Goal: Task Accomplishment & Management: Use online tool/utility

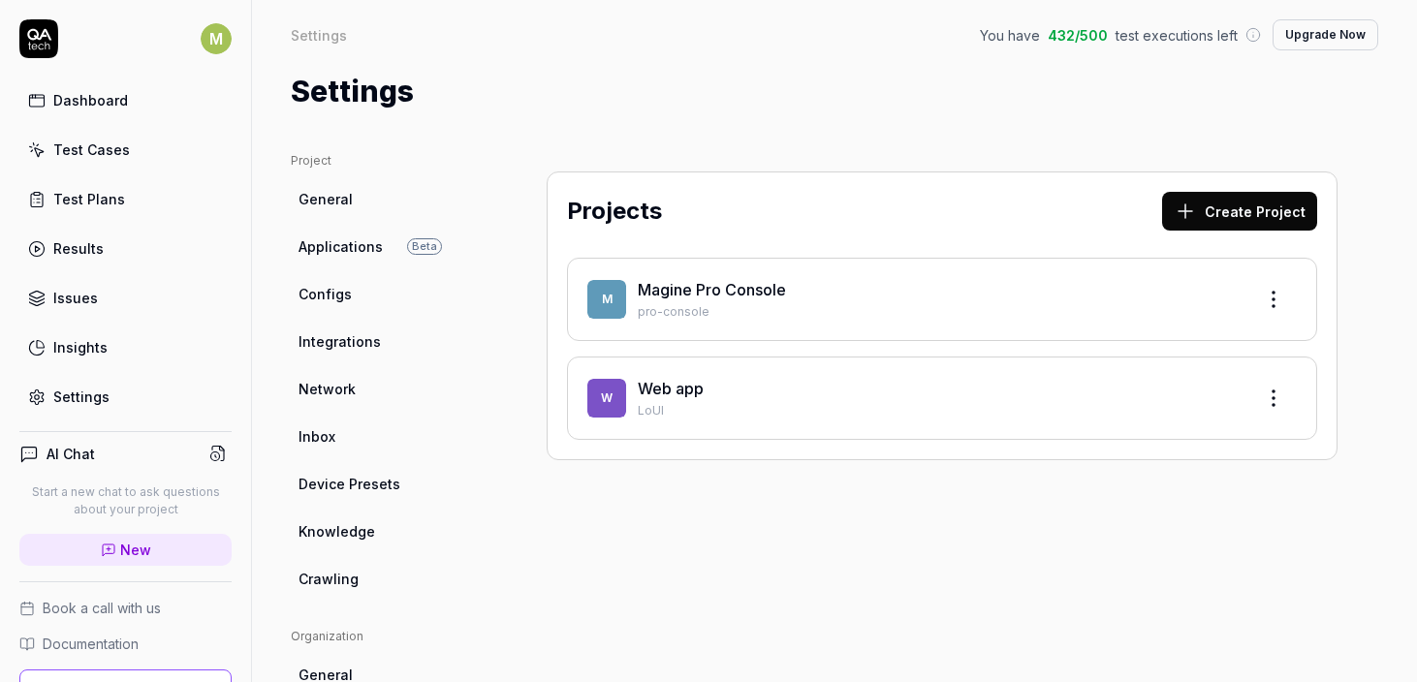
click at [807, 373] on div "W Web app LoUl" at bounding box center [942, 398] width 750 height 83
click at [613, 406] on span "W" at bounding box center [606, 398] width 39 height 39
click at [1249, 399] on html "M Dashboard Test Cases Test Plans Results Issues Insights Settings AI Chat Star…" at bounding box center [708, 341] width 1417 height 682
click at [872, 405] on html "M Dashboard Test Cases Test Plans Results Issues Insights Settings AI Chat Star…" at bounding box center [708, 341] width 1417 height 682
click at [341, 237] on span "Applications" at bounding box center [341, 247] width 84 height 20
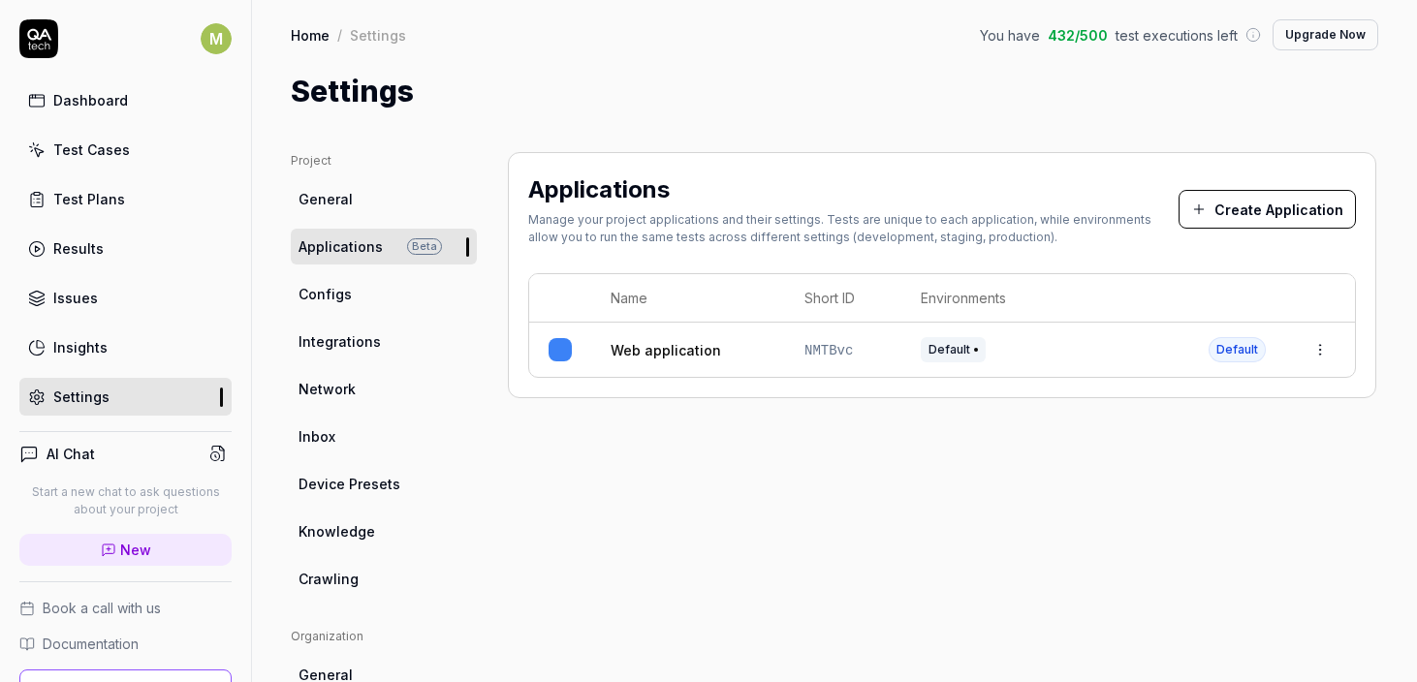
click at [630, 349] on link "Web application" at bounding box center [666, 350] width 111 height 20
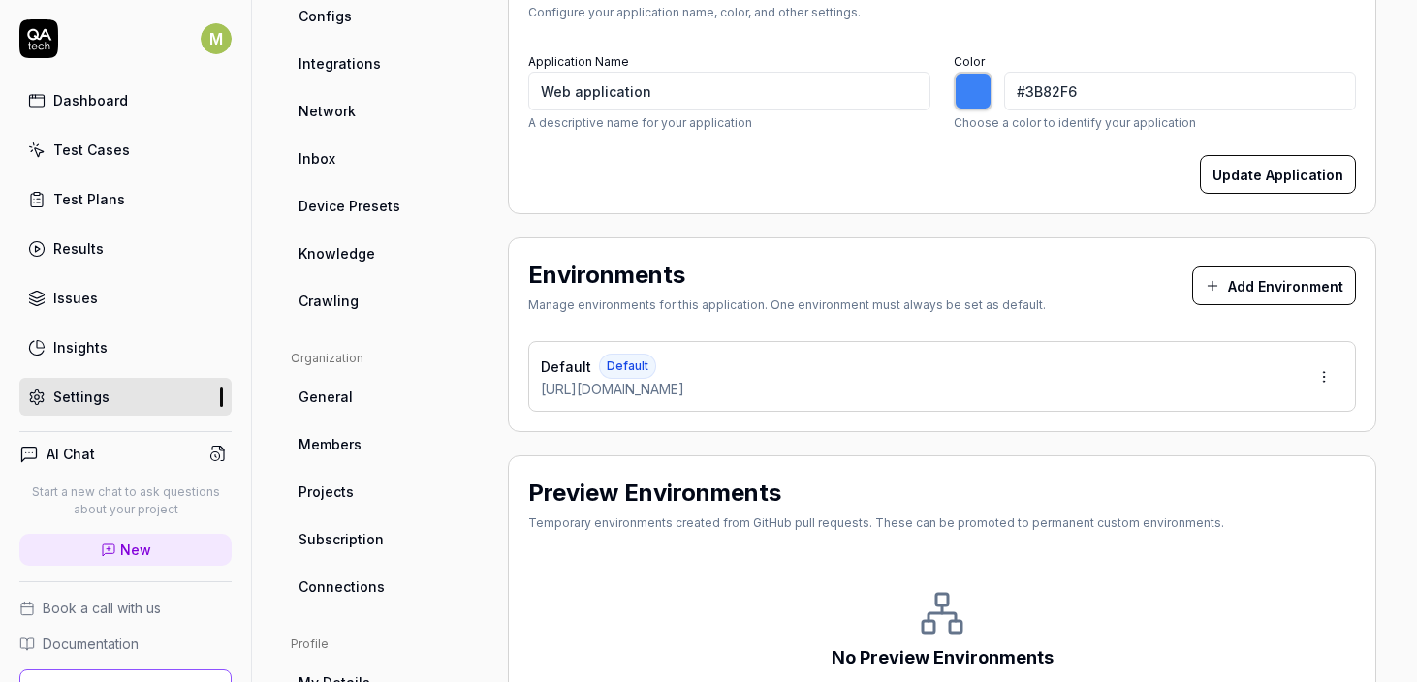
scroll to position [478, 0]
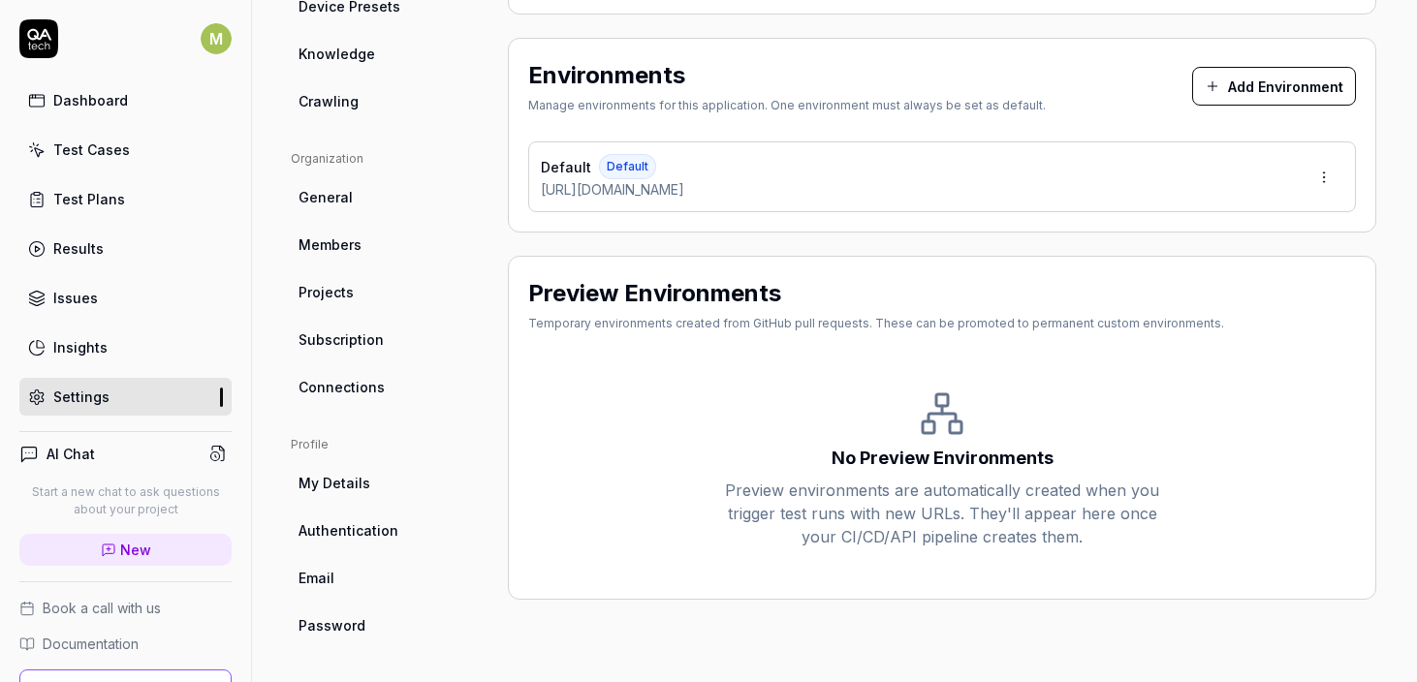
click at [90, 349] on div "Insights" at bounding box center [80, 347] width 54 height 20
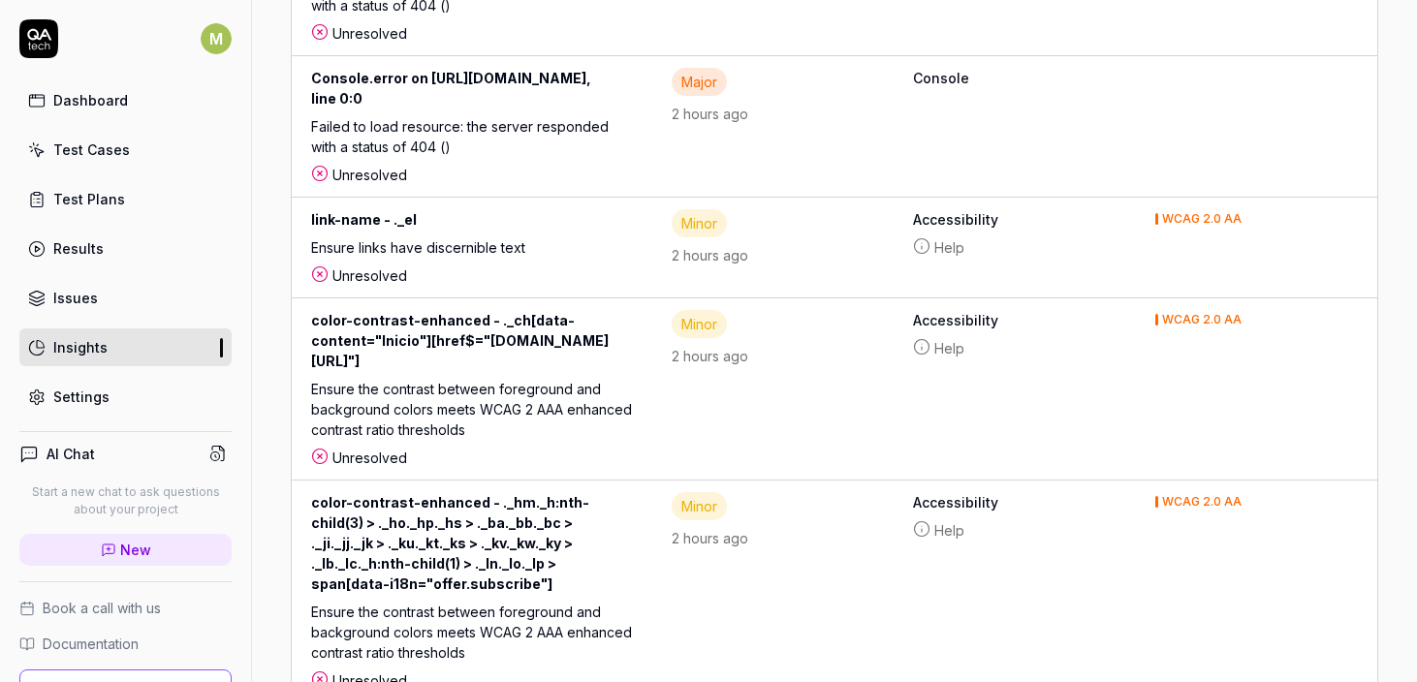
scroll to position [120, 0]
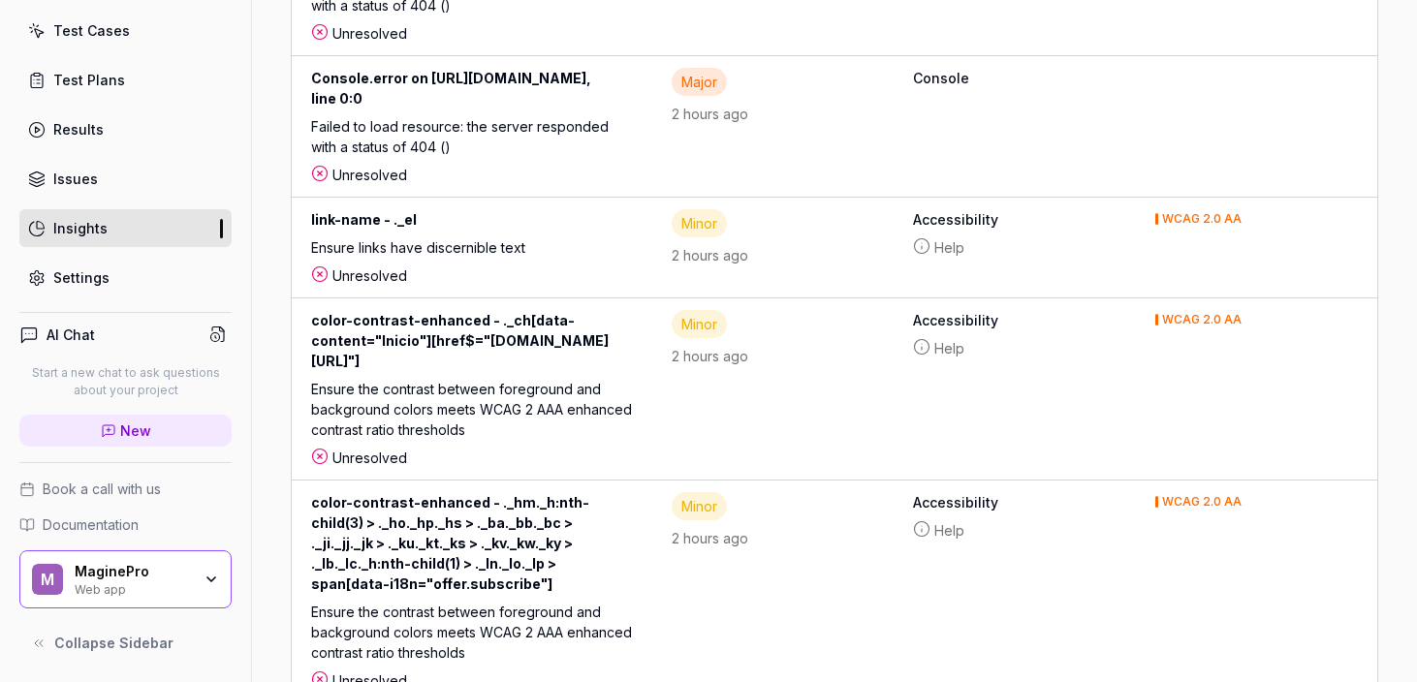
click at [136, 582] on div "Web app" at bounding box center [133, 589] width 116 height 16
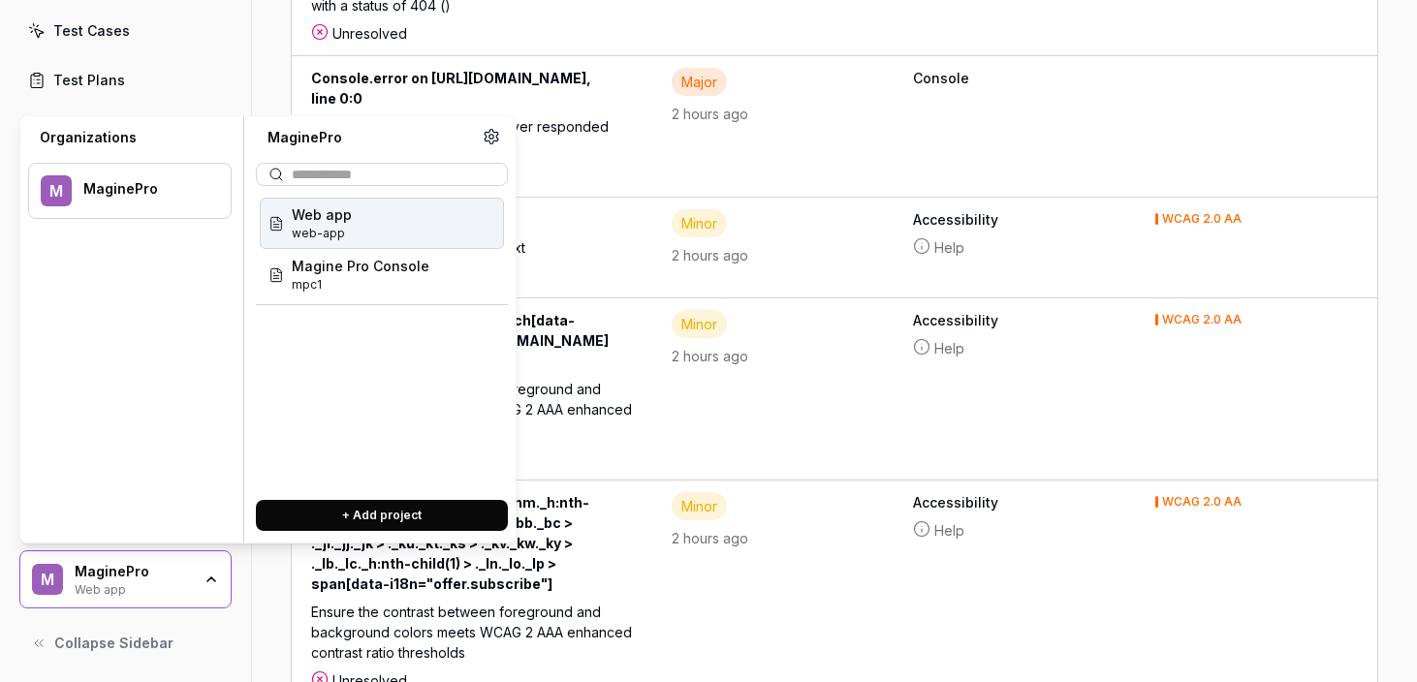
click at [136, 582] on div "Web app" at bounding box center [133, 589] width 116 height 16
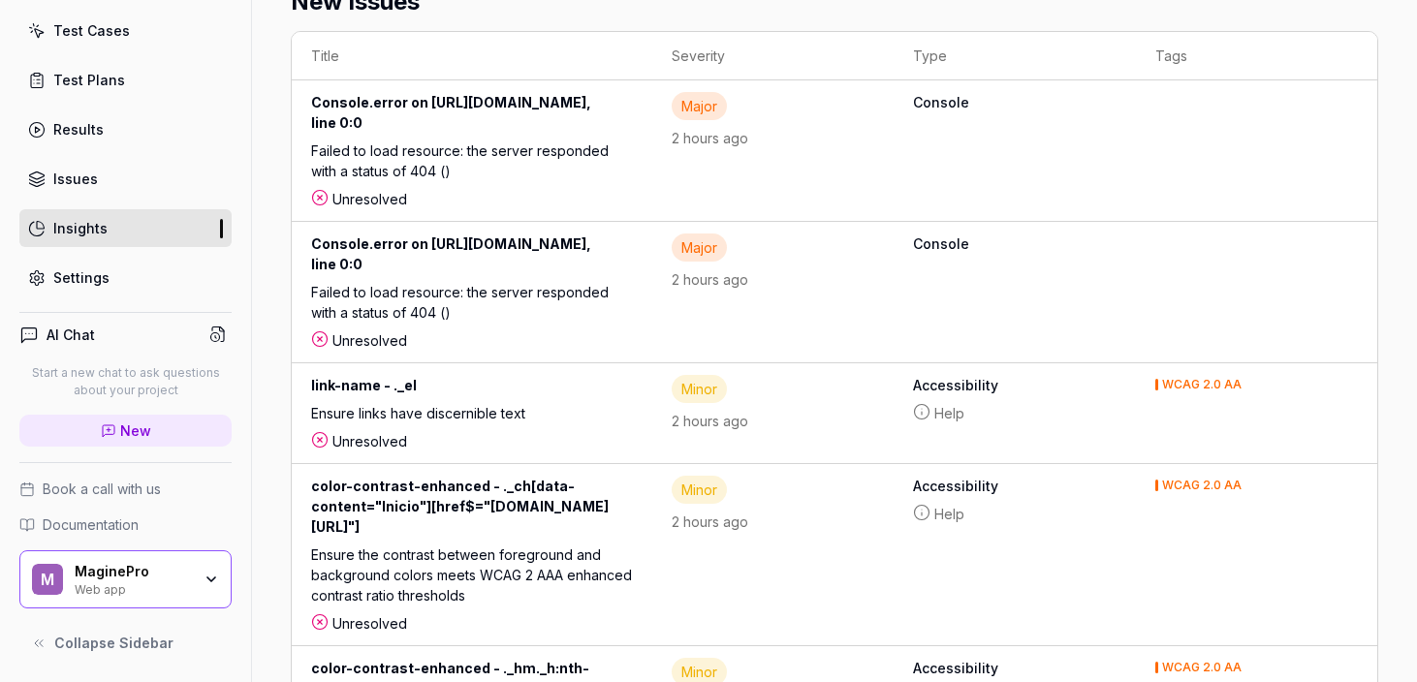
scroll to position [478, 0]
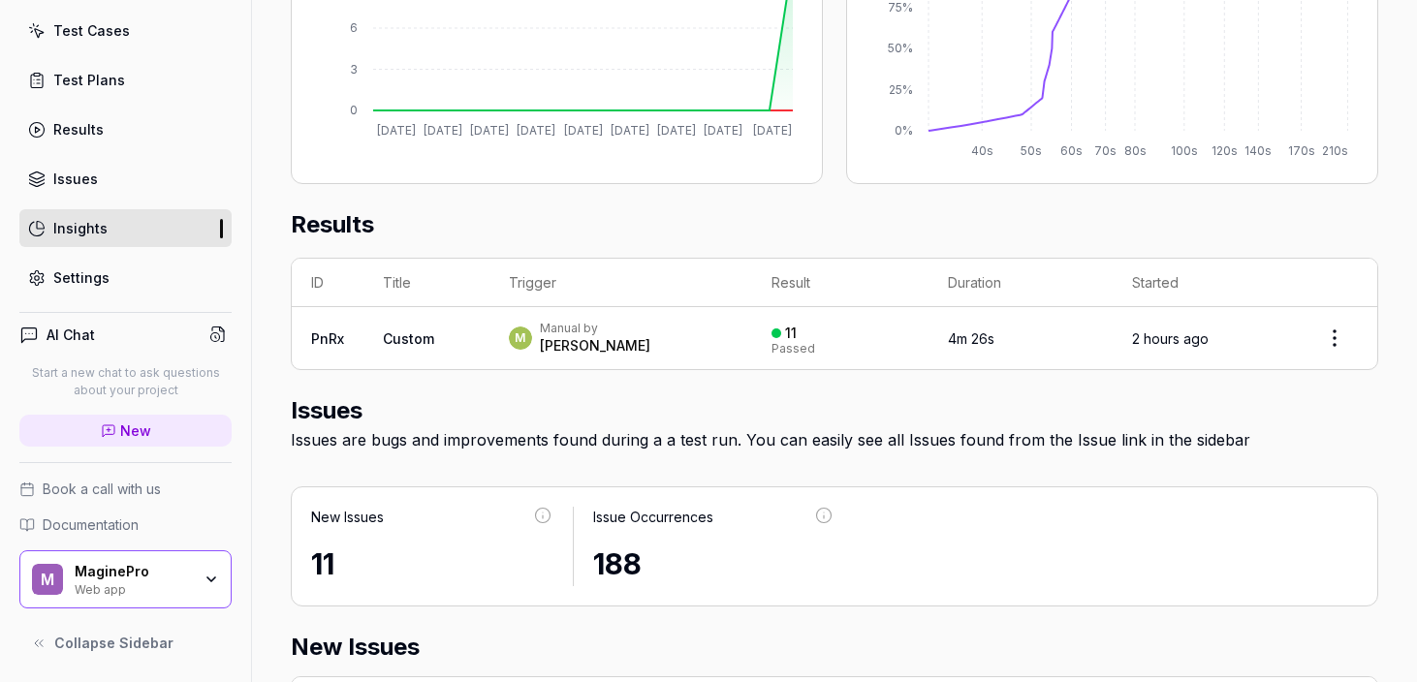
click at [105, 181] on link "Issues" at bounding box center [125, 179] width 212 height 38
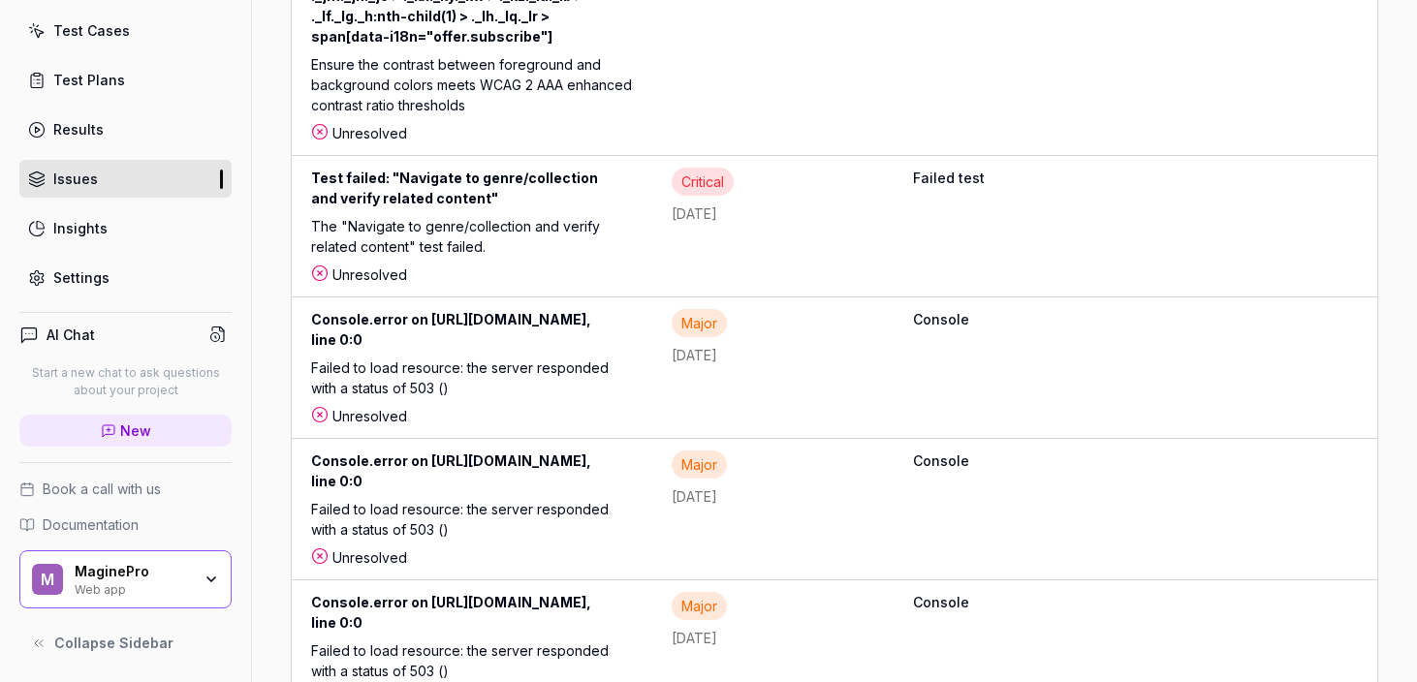
scroll to position [1377, 0]
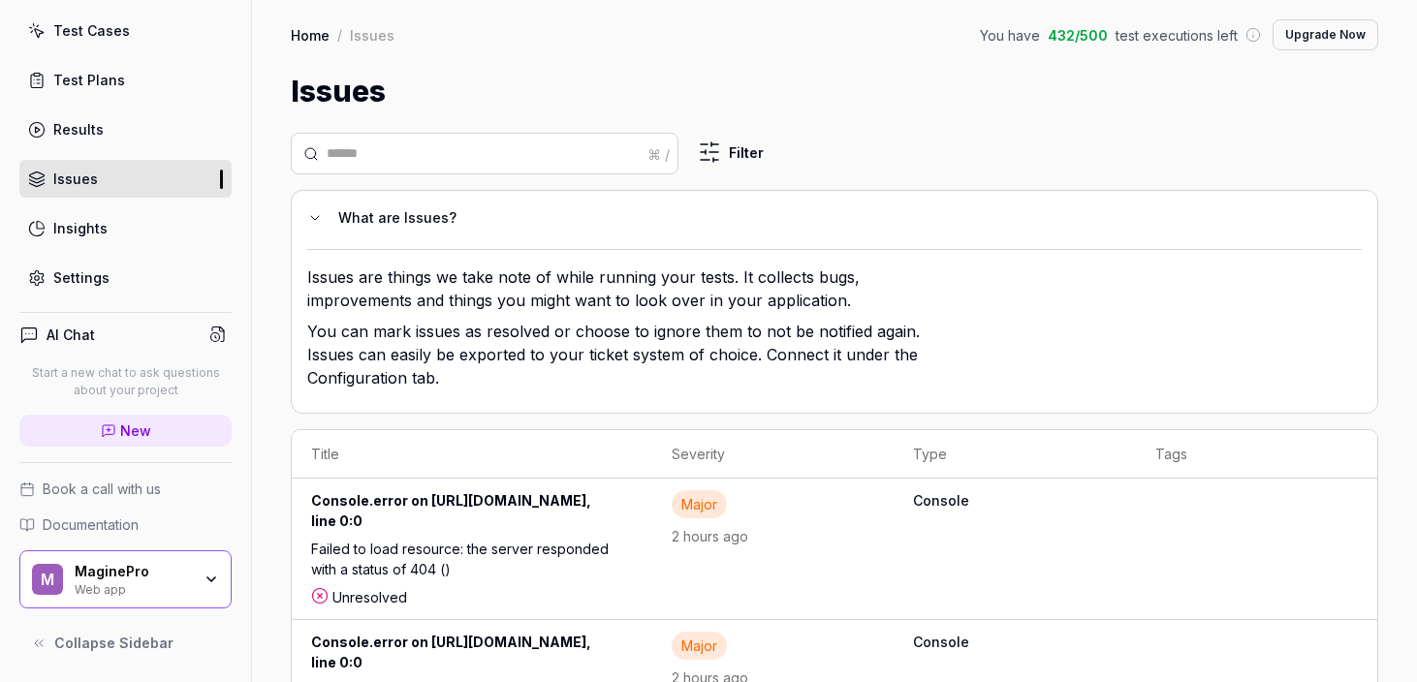
click at [77, 133] on div "Results" at bounding box center [78, 129] width 50 height 20
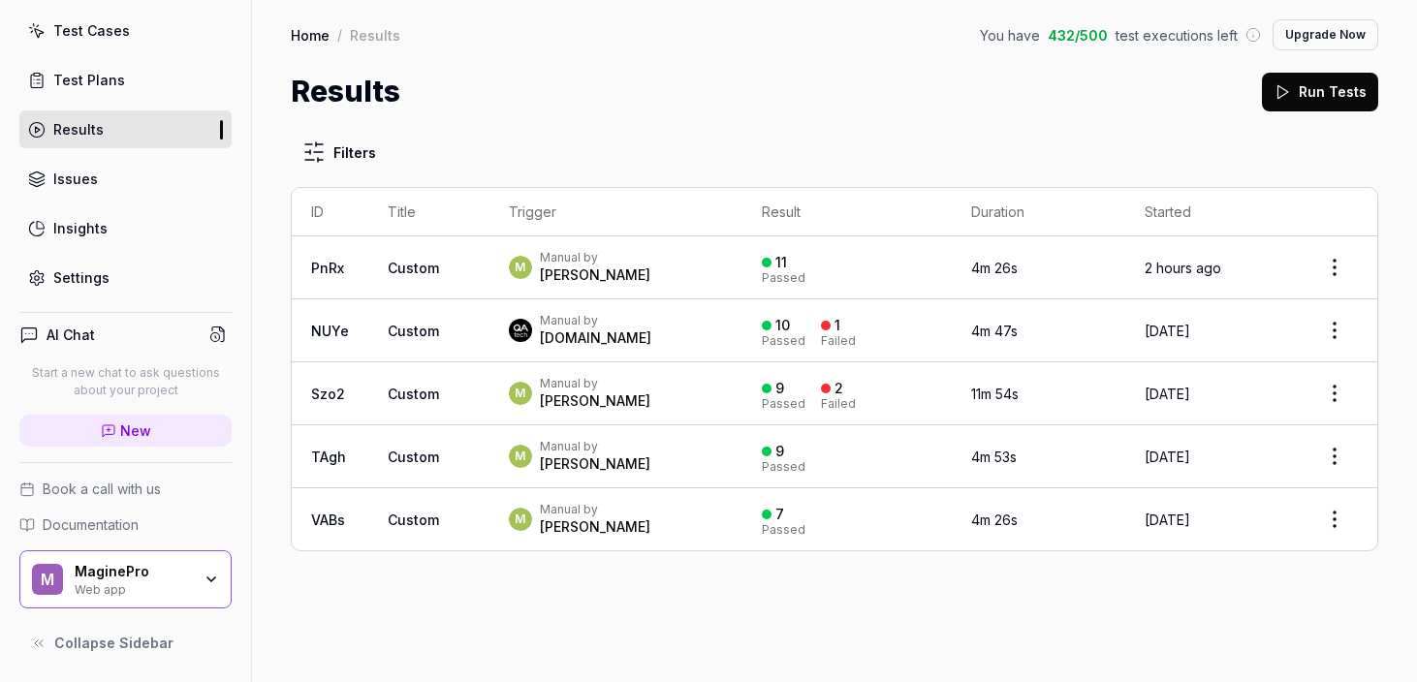
click at [876, 275] on div "11 Passed" at bounding box center [847, 268] width 171 height 32
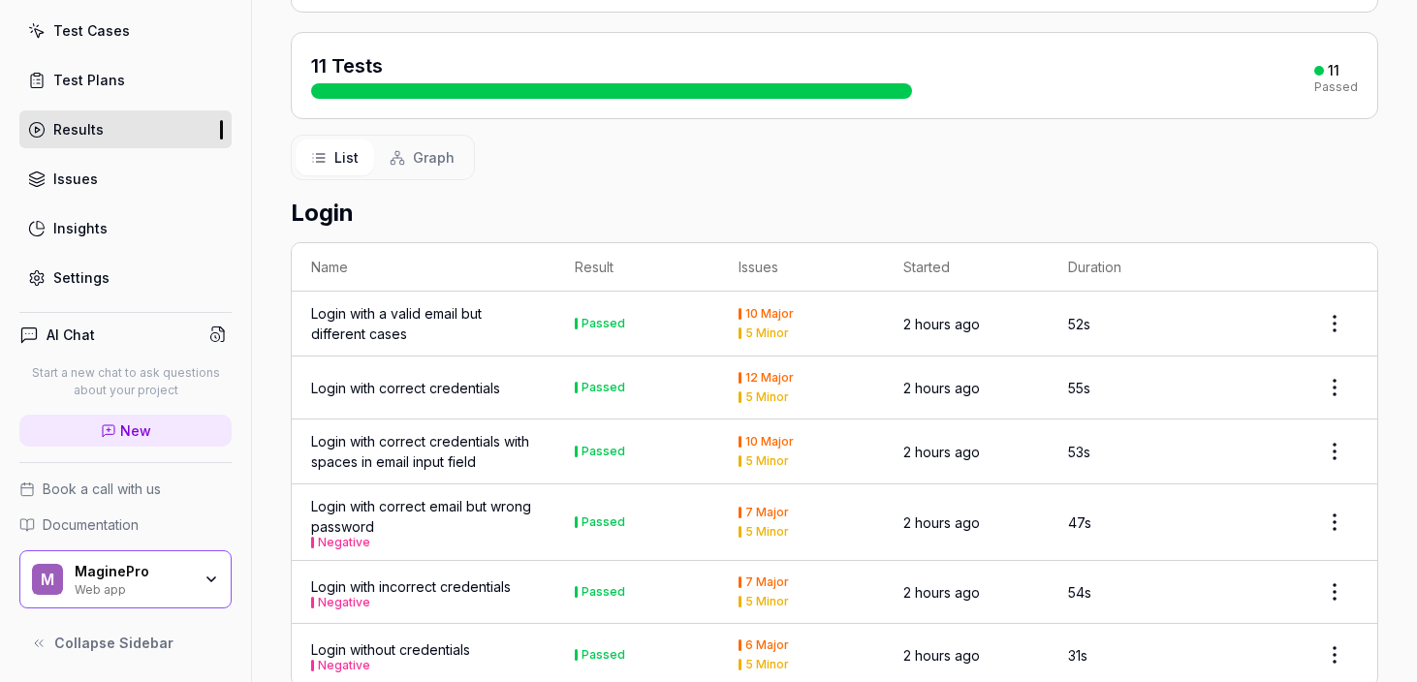
scroll to position [399, 0]
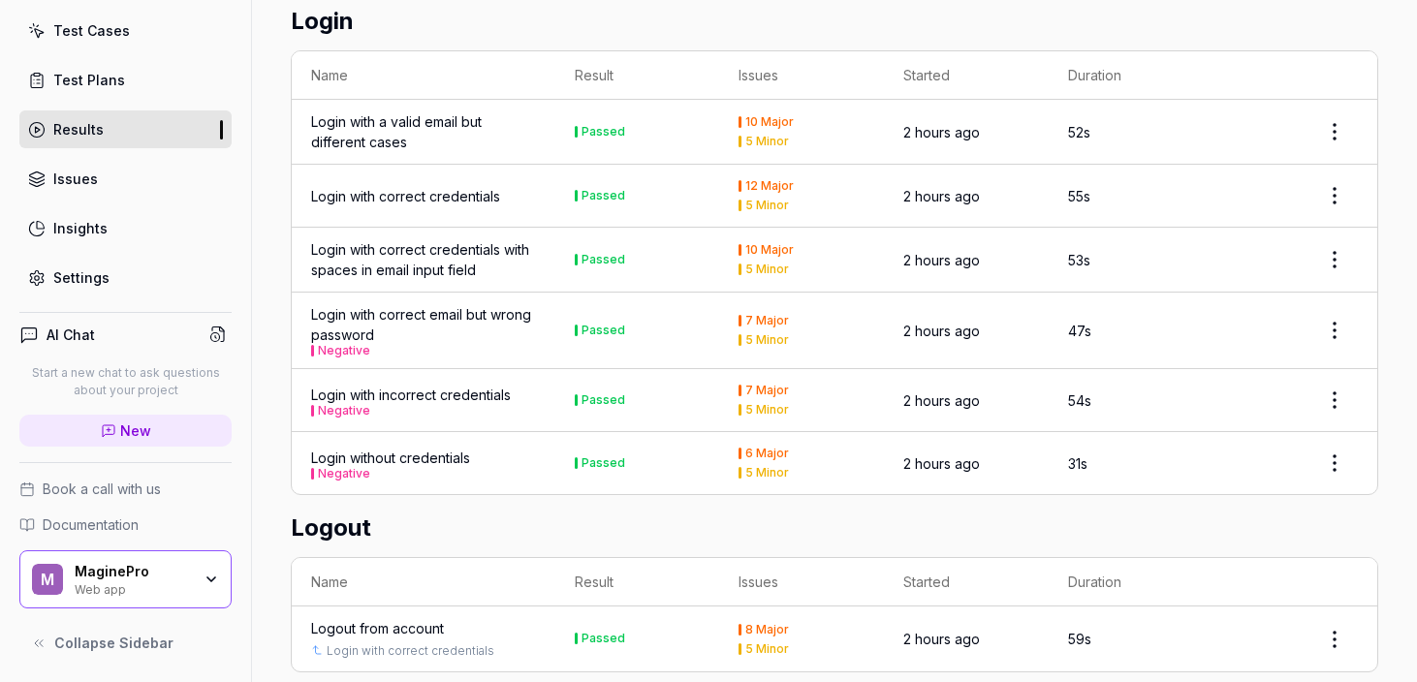
click at [501, 123] on div "Login with a valid email but different cases" at bounding box center [423, 131] width 225 height 41
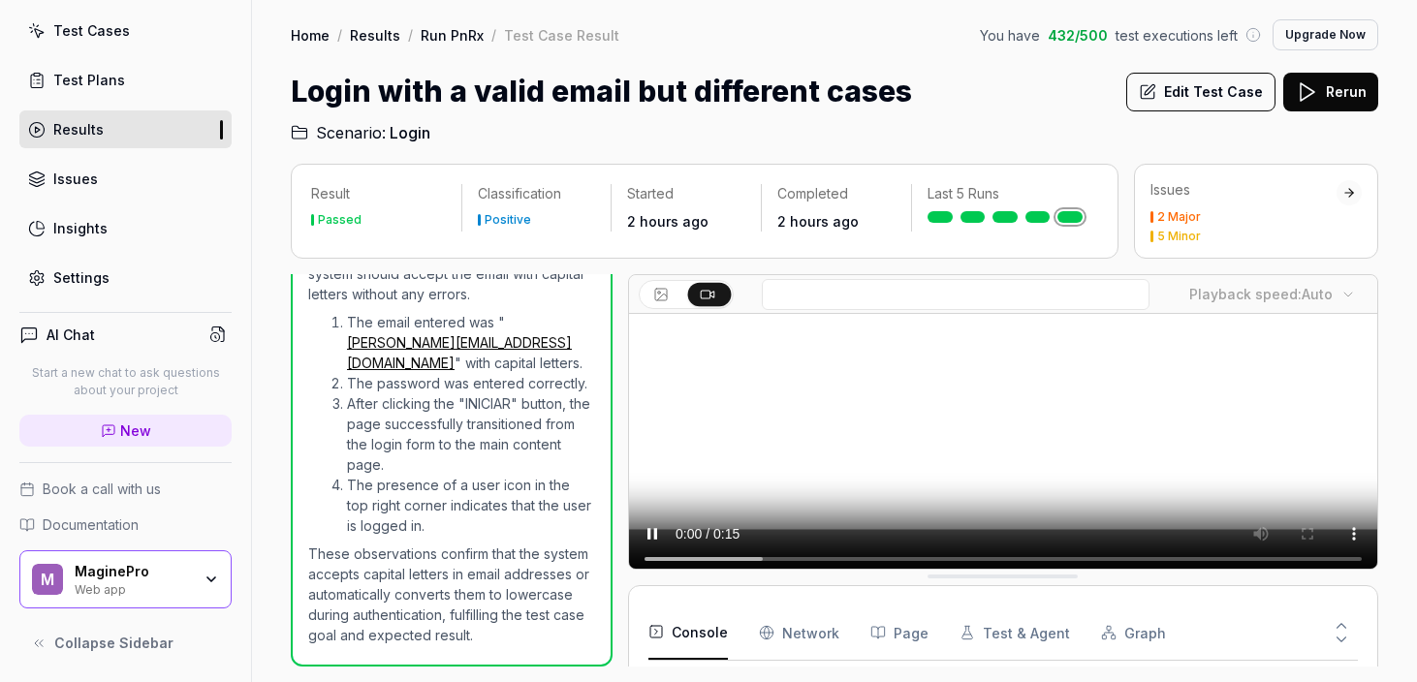
scroll to position [204, 0]
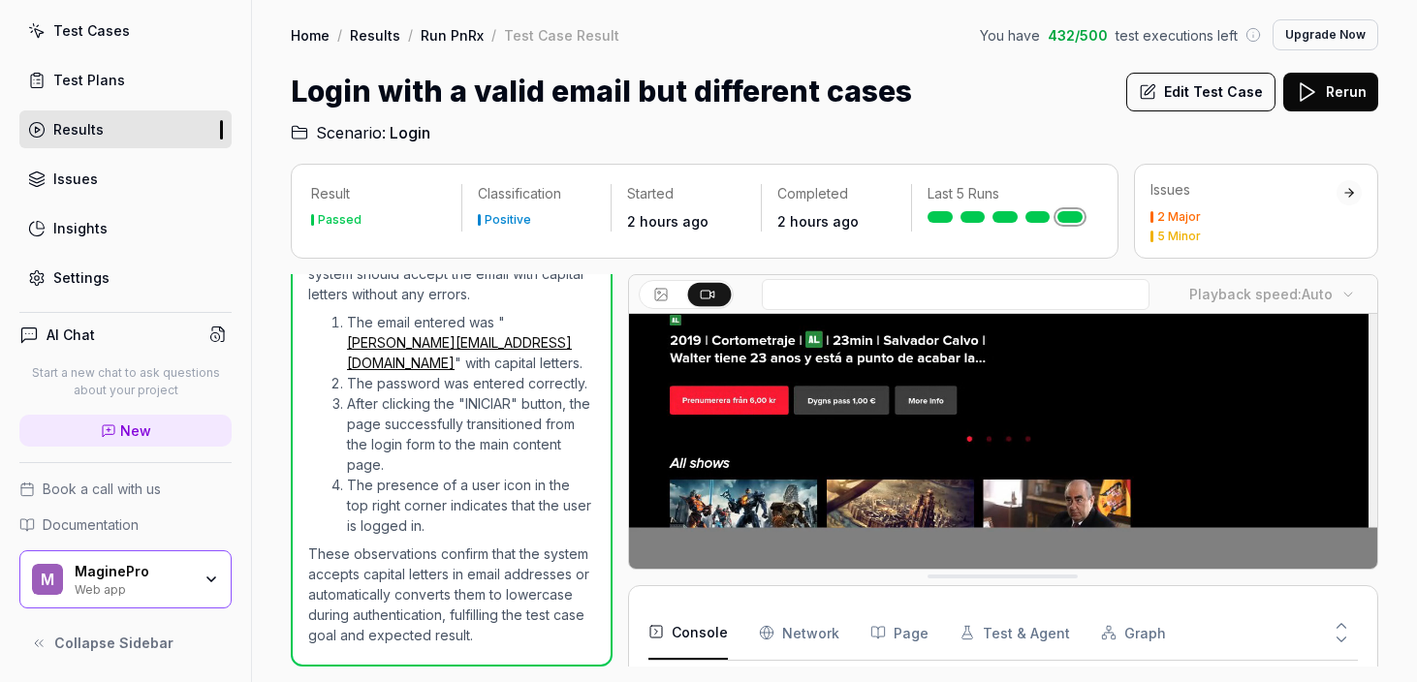
click at [1197, 217] on div "2 Major" at bounding box center [1180, 217] width 44 height 12
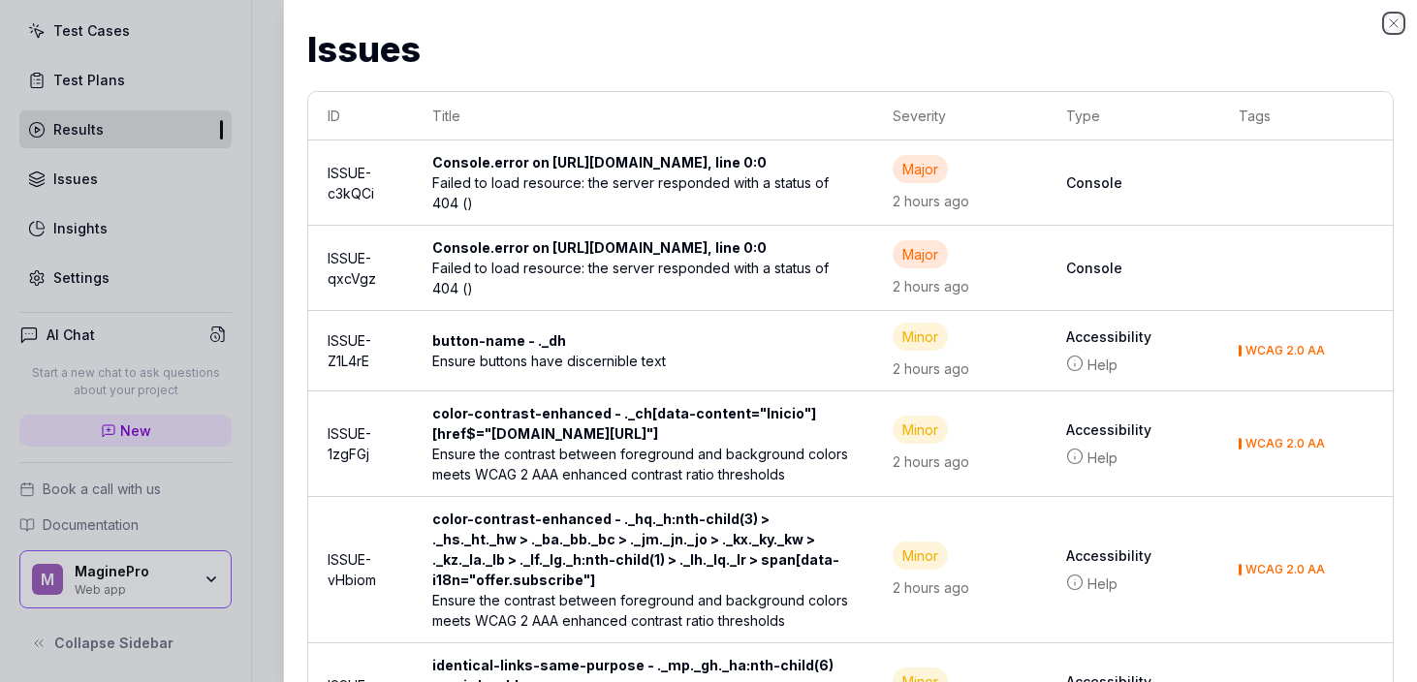
click at [1388, 22] on icon "button" at bounding box center [1394, 24] width 16 height 16
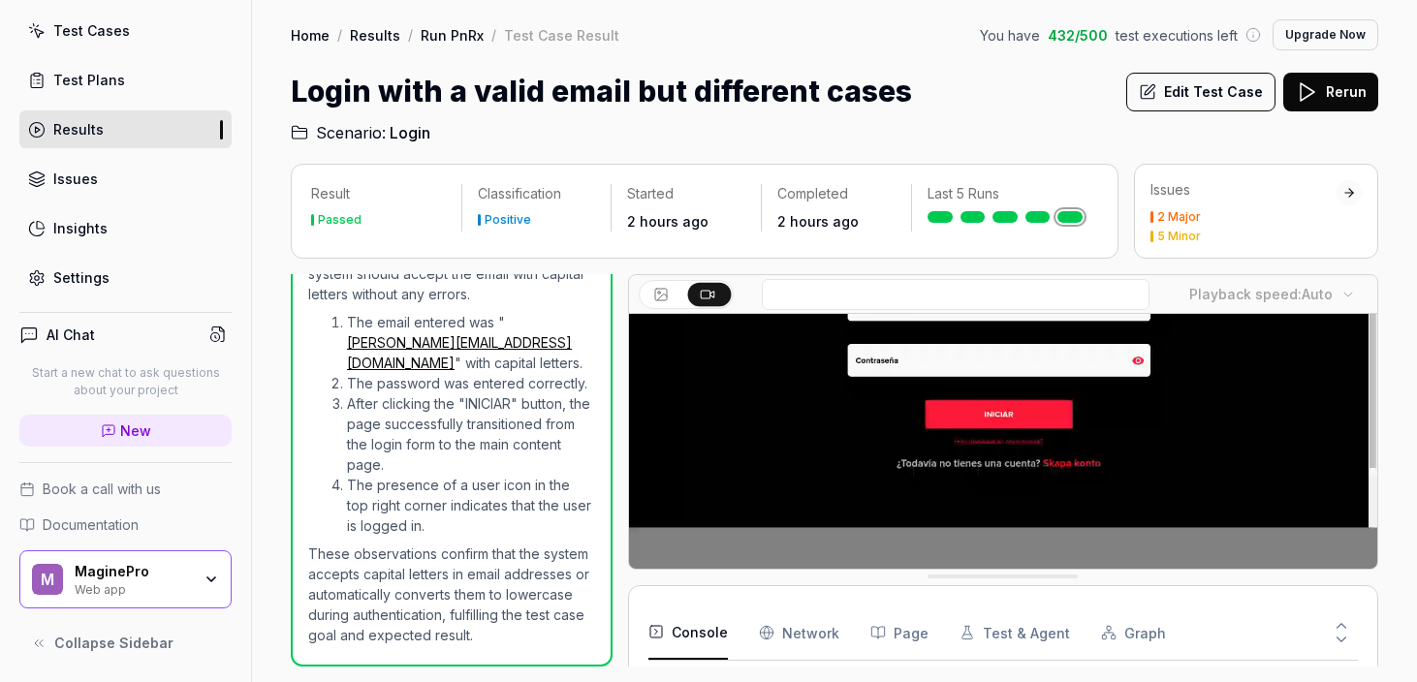
scroll to position [0, 0]
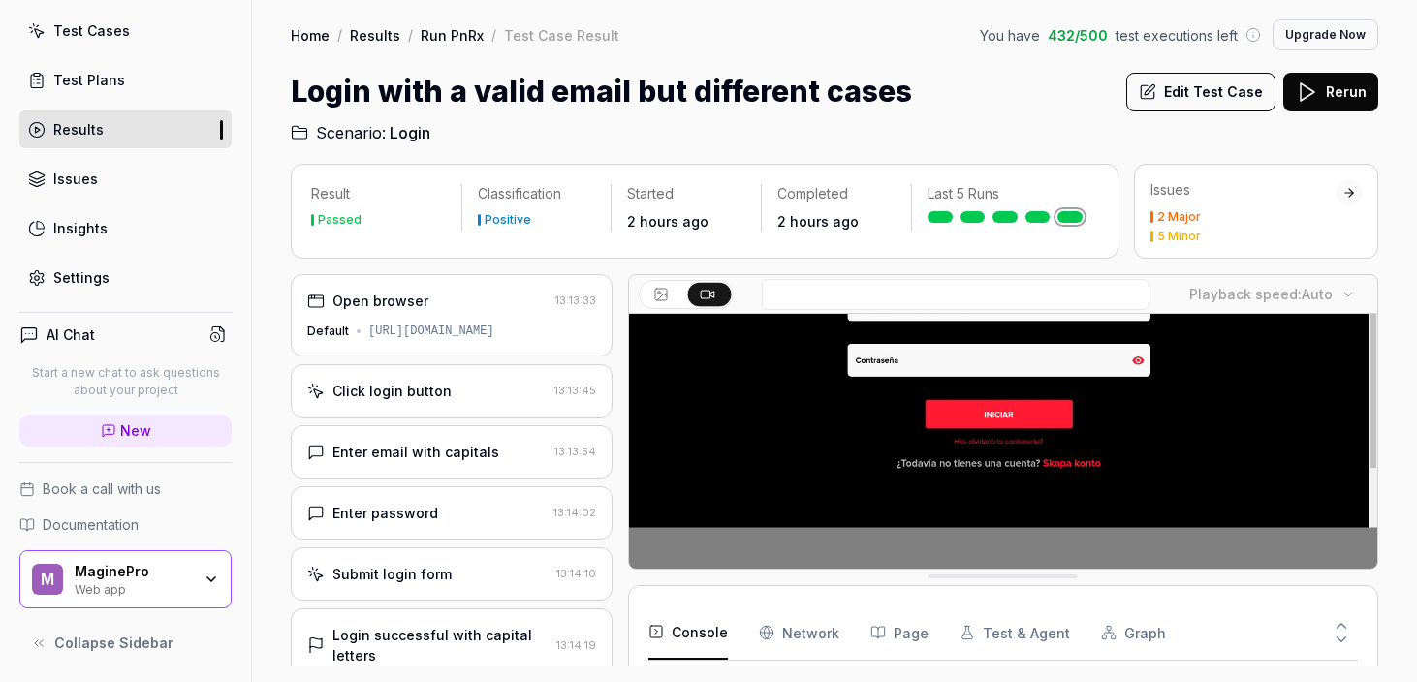
click at [460, 45] on div "Home / Results / Run PnRx / Test Case Result You have 432 / 500 test executions…" at bounding box center [835, 34] width 1088 height 31
click at [459, 38] on link "Run PnRx" at bounding box center [452, 34] width 63 height 19
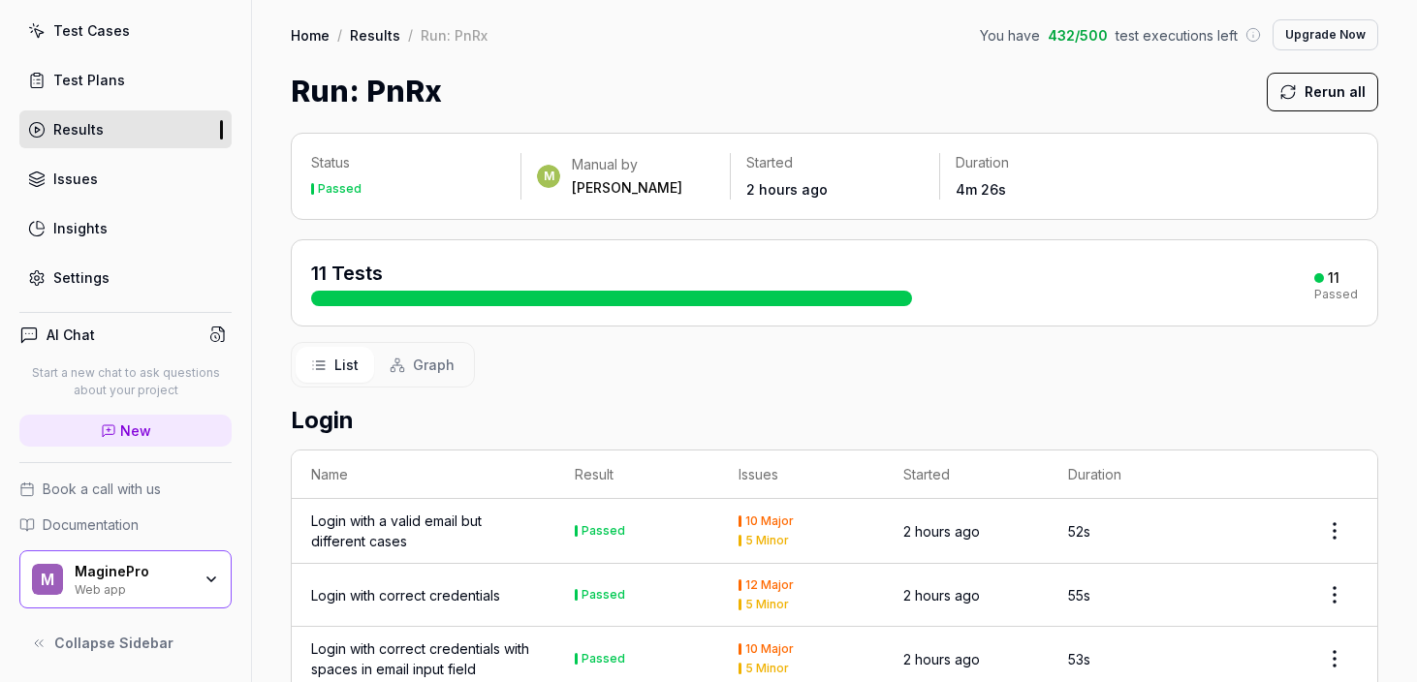
click at [440, 355] on span "Graph" at bounding box center [434, 365] width 42 height 20
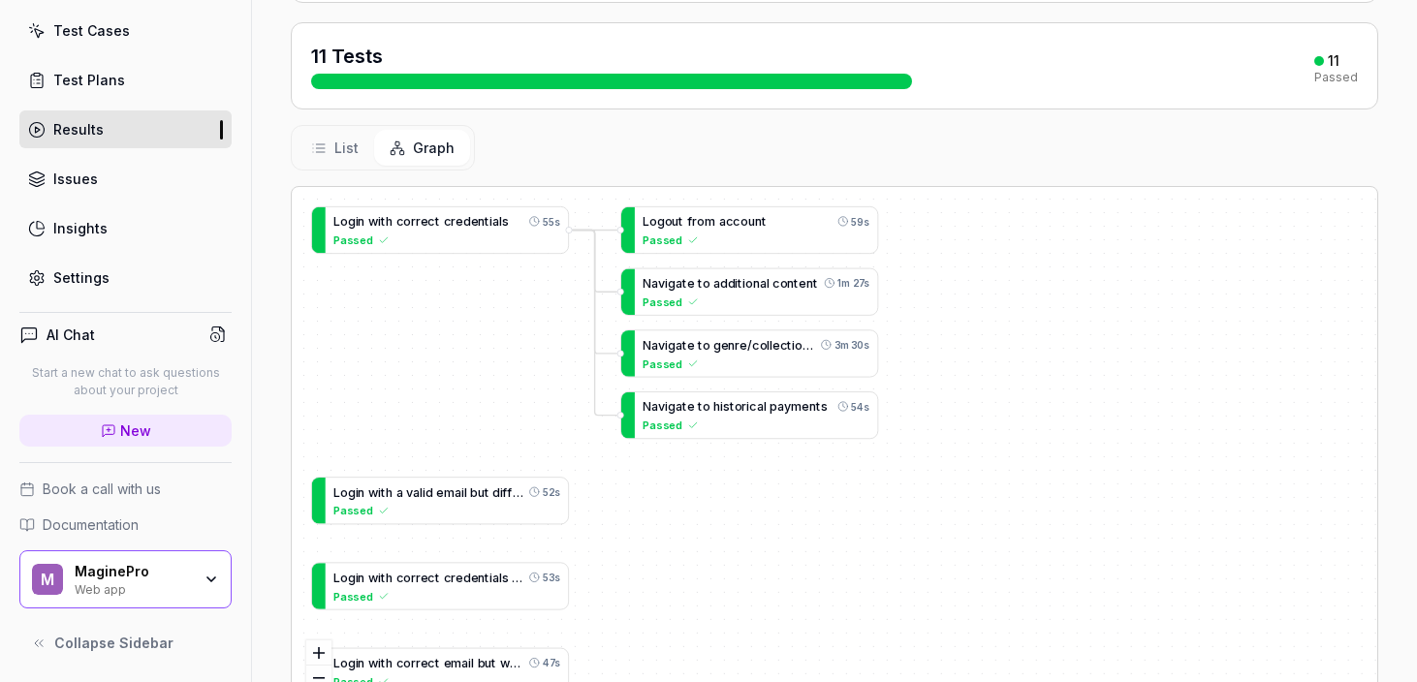
scroll to position [216, 0]
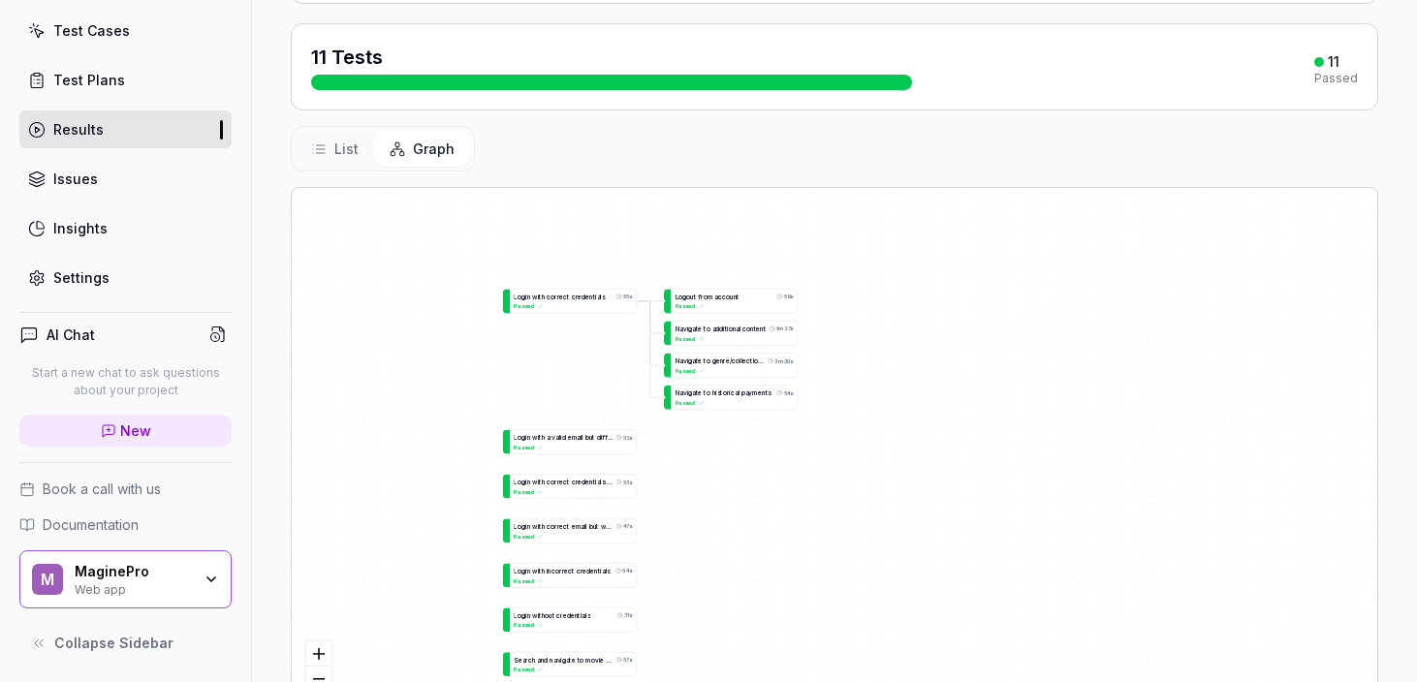
click at [73, 177] on div "Issues" at bounding box center [75, 179] width 45 height 20
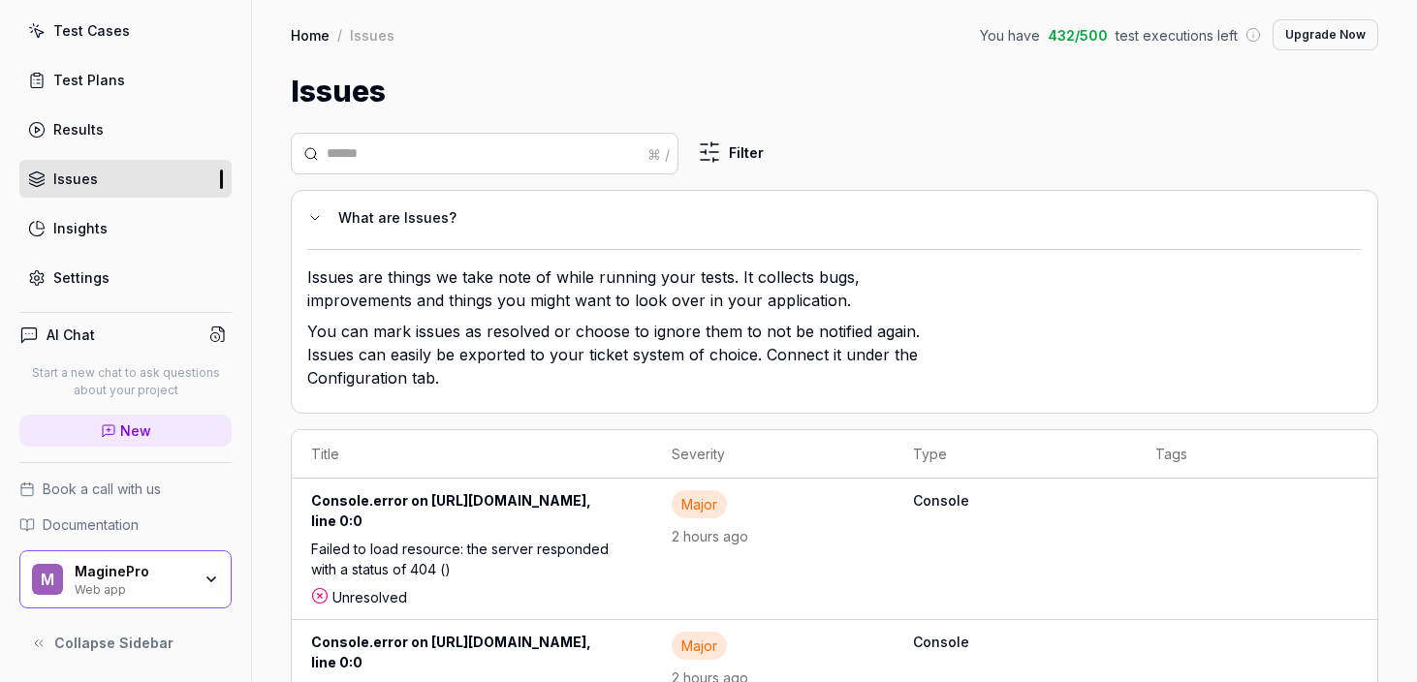
click at [97, 86] on div "Test Plans" at bounding box center [89, 80] width 72 height 20
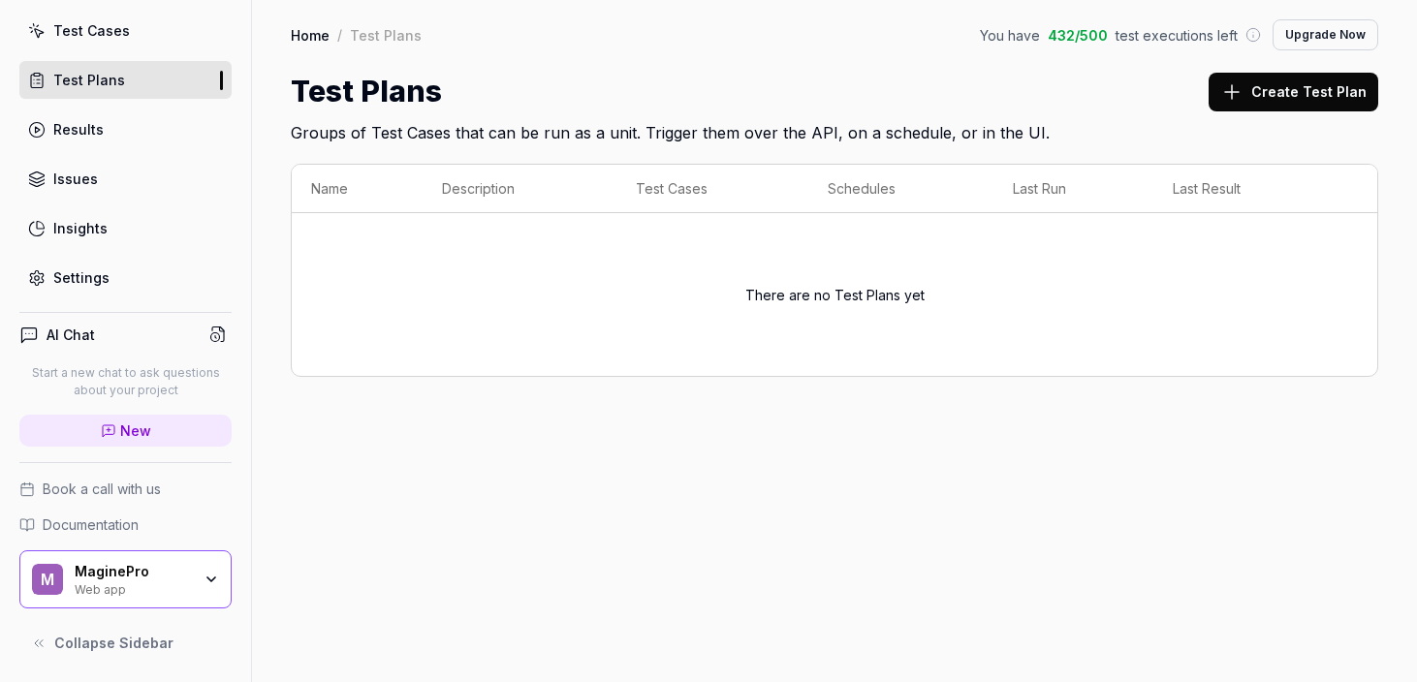
click at [105, 26] on div "Test Cases" at bounding box center [91, 30] width 77 height 20
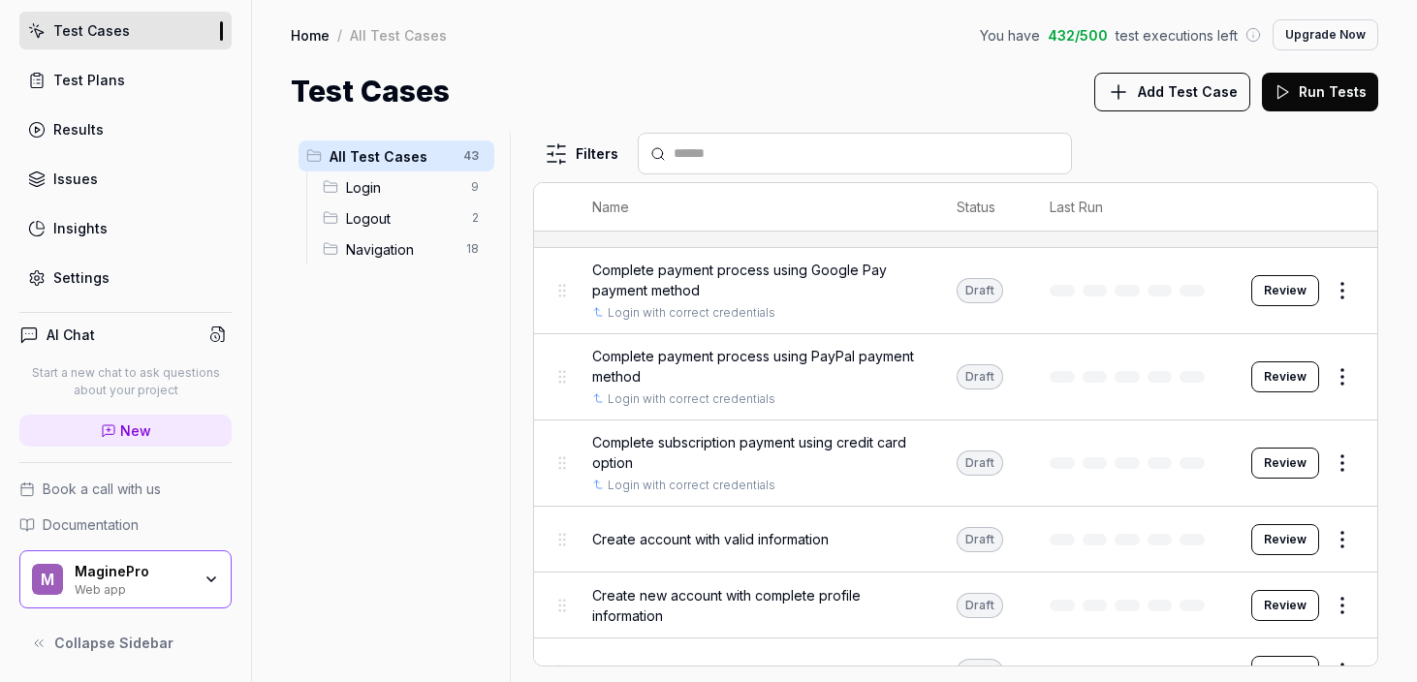
click at [1254, 300] on button "Review" at bounding box center [1286, 290] width 68 height 31
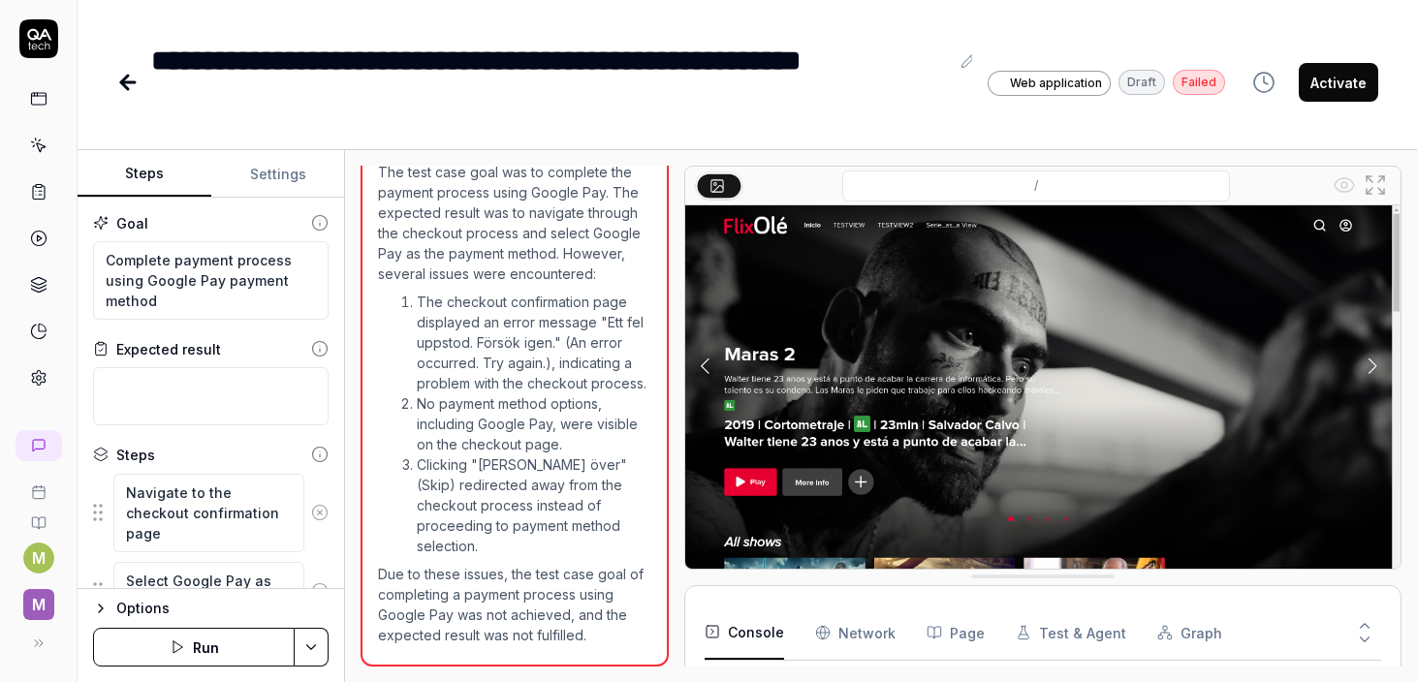
scroll to position [75, 0]
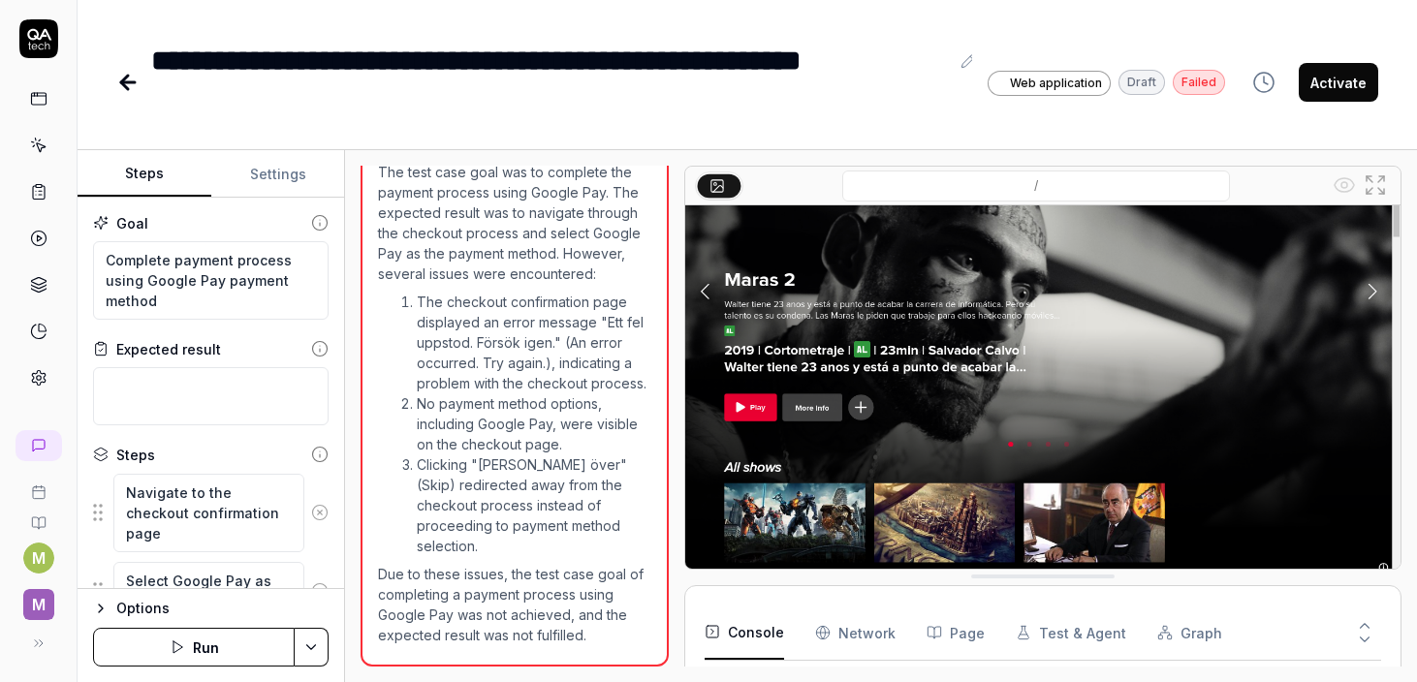
click at [1348, 92] on button "Activate" at bounding box center [1338, 82] width 79 height 39
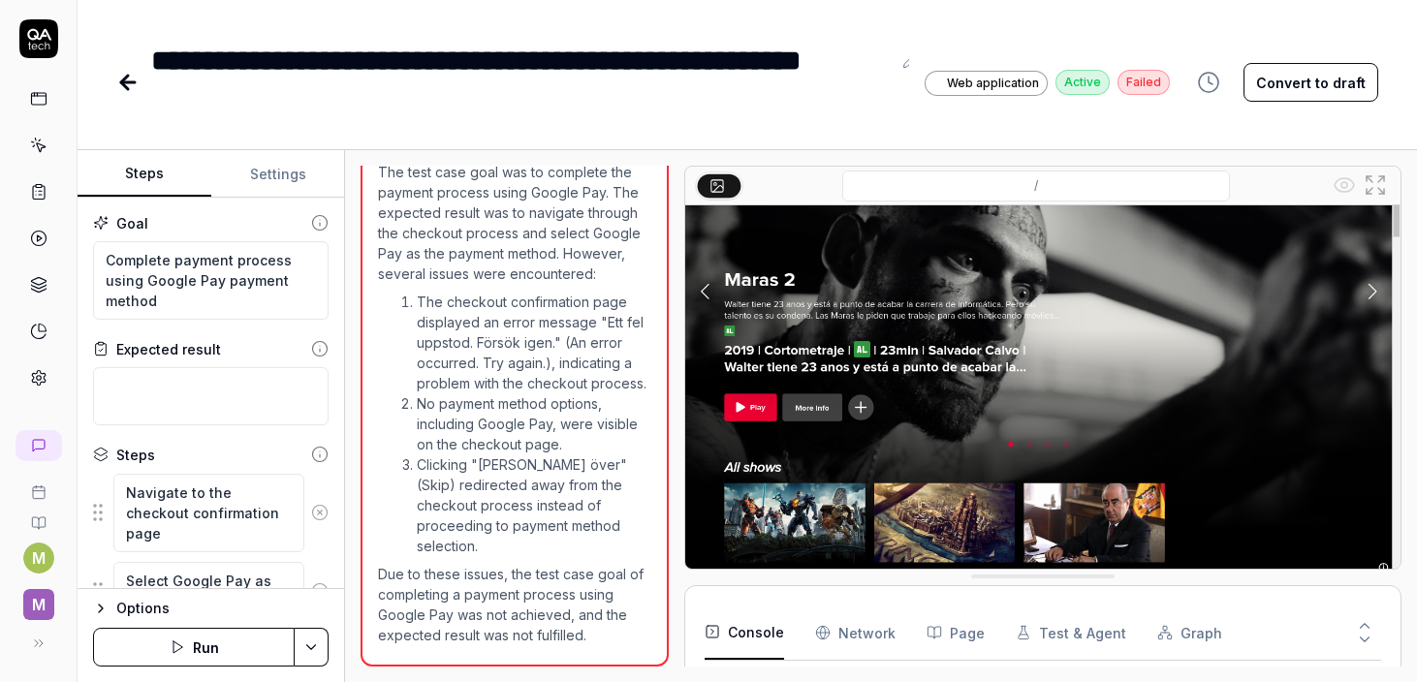
click at [142, 79] on link at bounding box center [129, 82] width 27 height 39
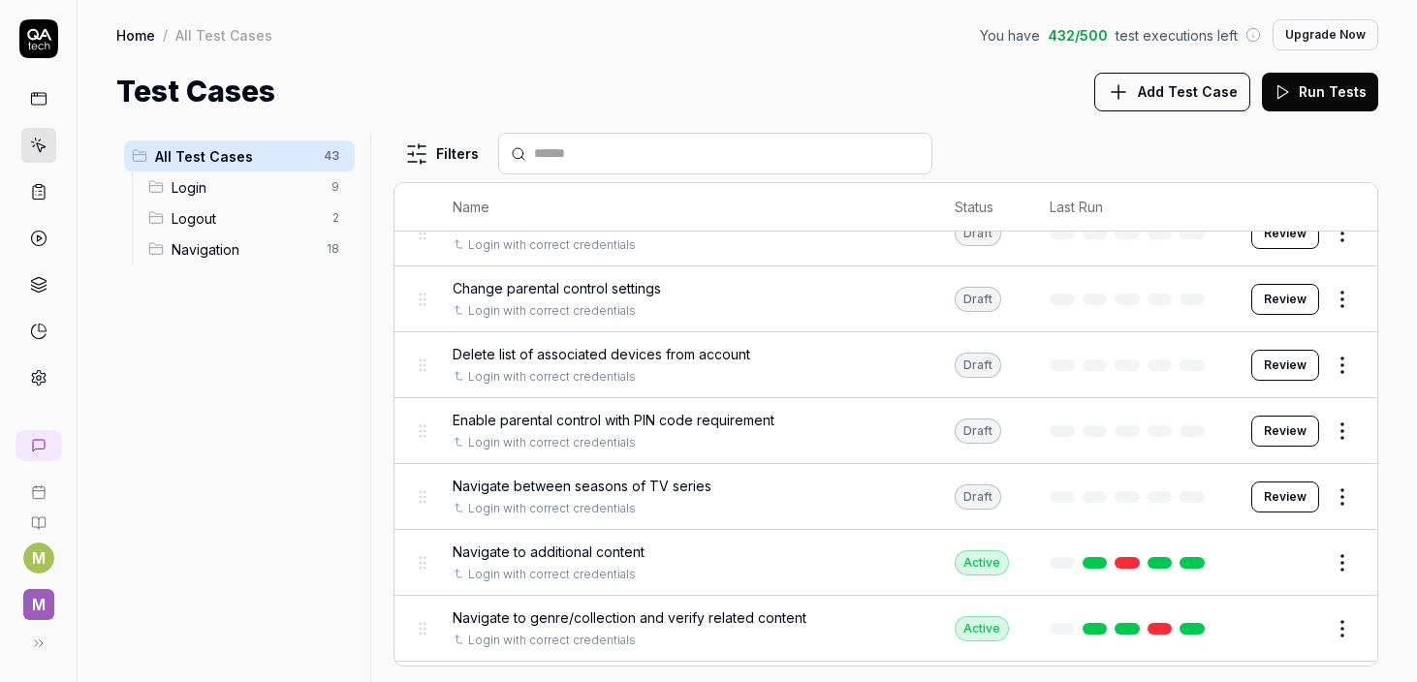
scroll to position [2114, 0]
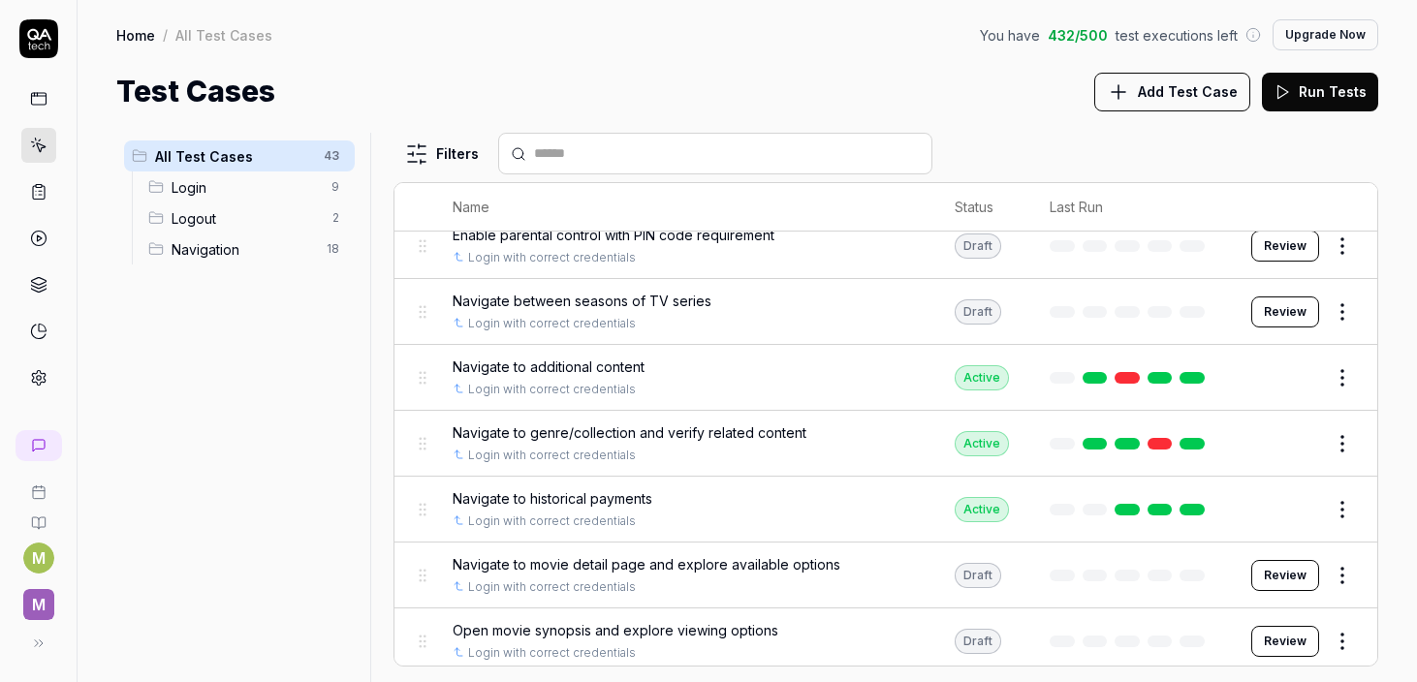
click at [1252, 560] on button "Review" at bounding box center [1286, 575] width 68 height 31
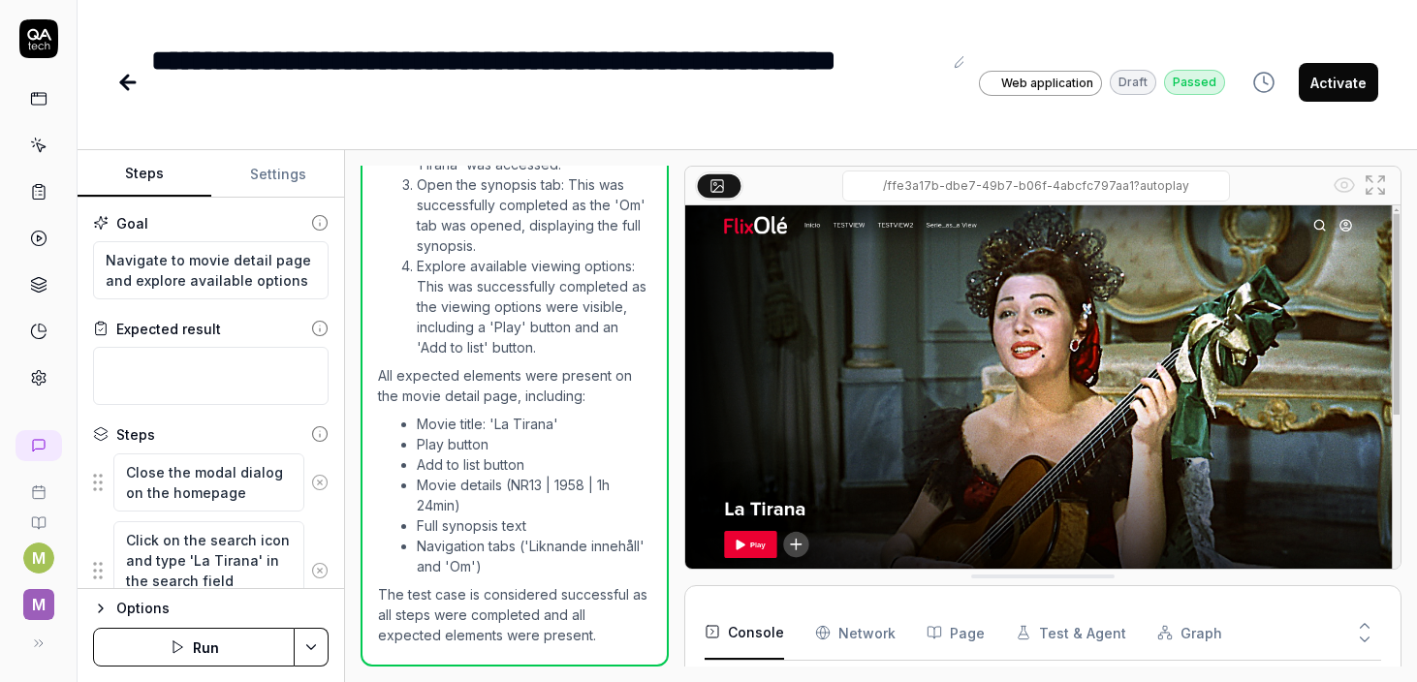
scroll to position [1171, 0]
click at [1338, 96] on button "Activate" at bounding box center [1338, 82] width 79 height 39
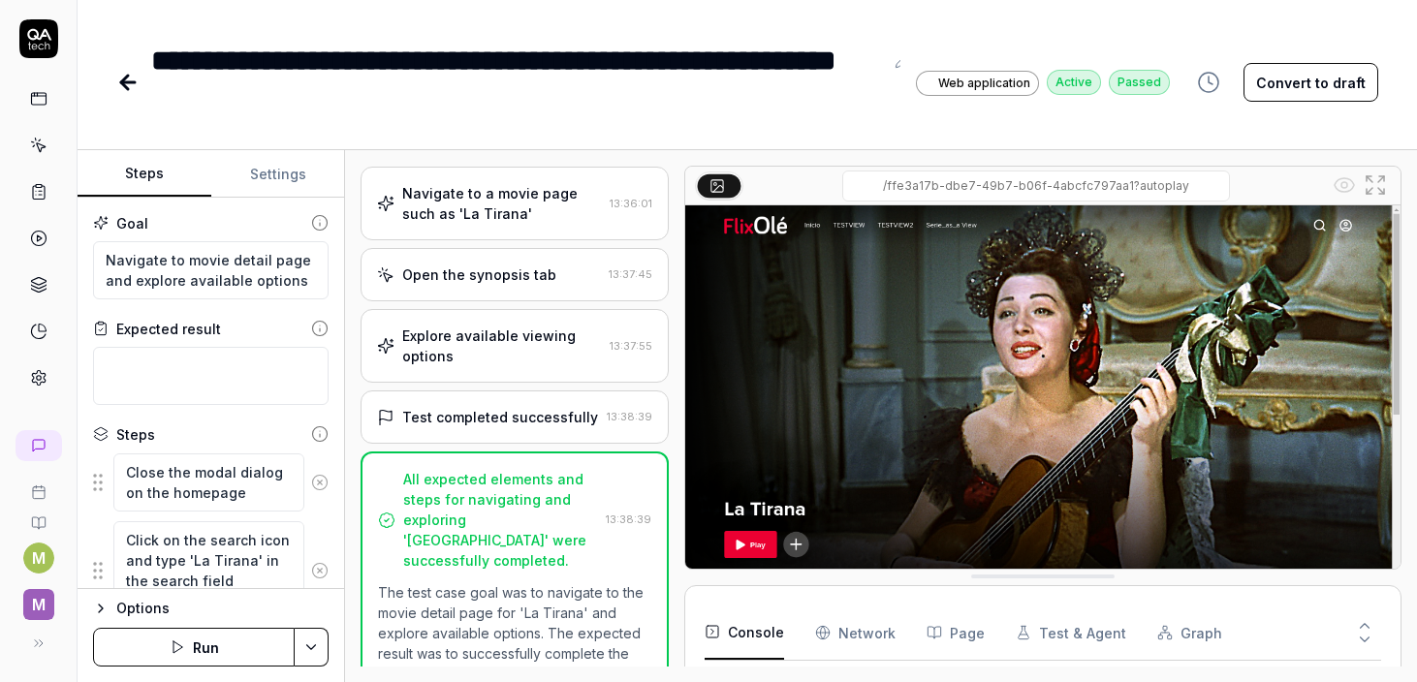
scroll to position [0, 0]
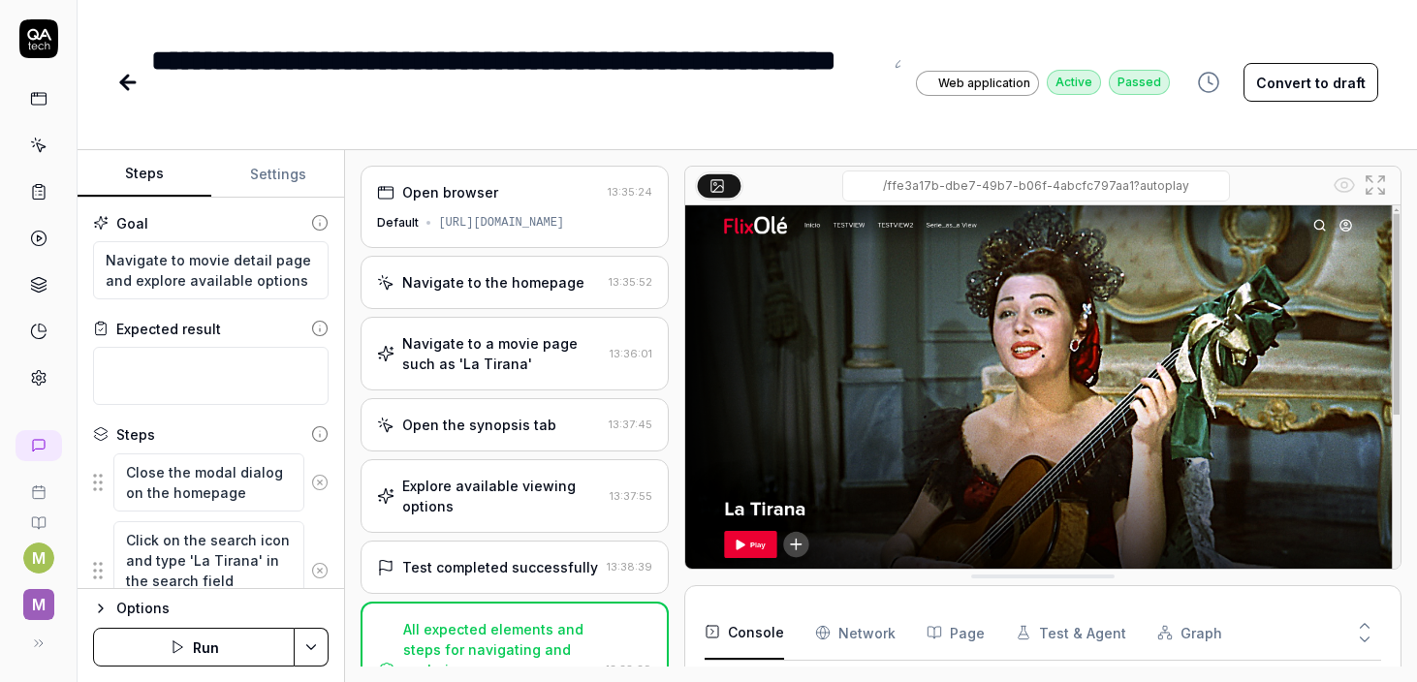
click at [506, 485] on div "Explore available viewing options" at bounding box center [501, 496] width 199 height 41
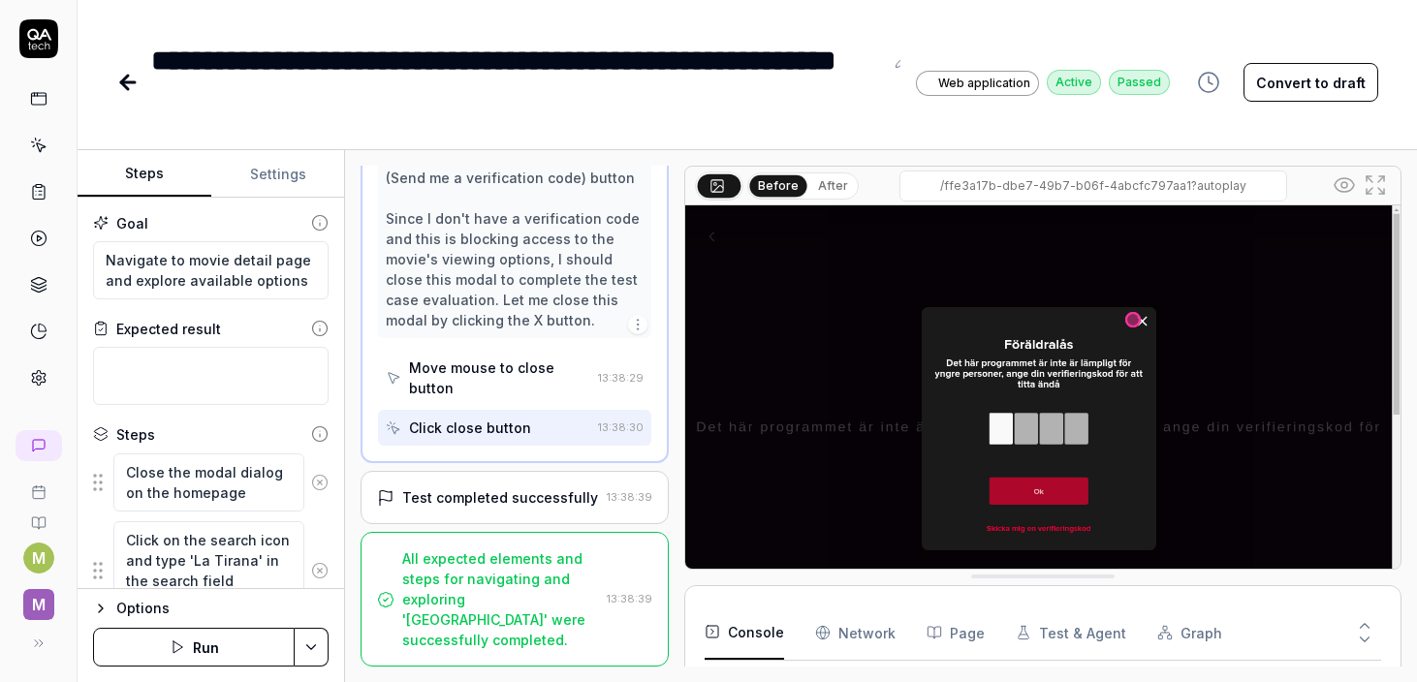
scroll to position [2375, 0]
click at [847, 637] on Requests "Network" at bounding box center [855, 633] width 80 height 54
click at [930, 636] on icon "button" at bounding box center [935, 632] width 16 height 16
click at [1061, 622] on button "Test & Agent" at bounding box center [1071, 633] width 111 height 54
click at [1171, 629] on button "Graph" at bounding box center [1190, 633] width 65 height 54
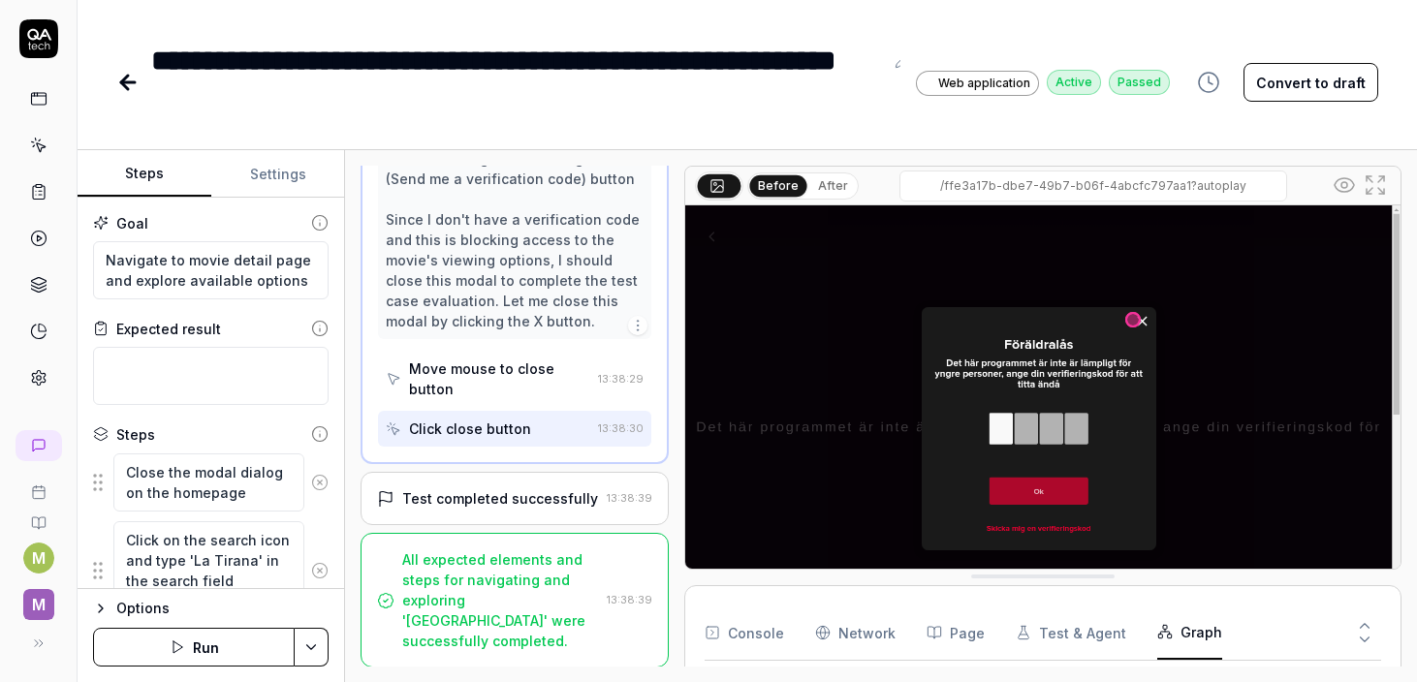
scroll to position [75, 0]
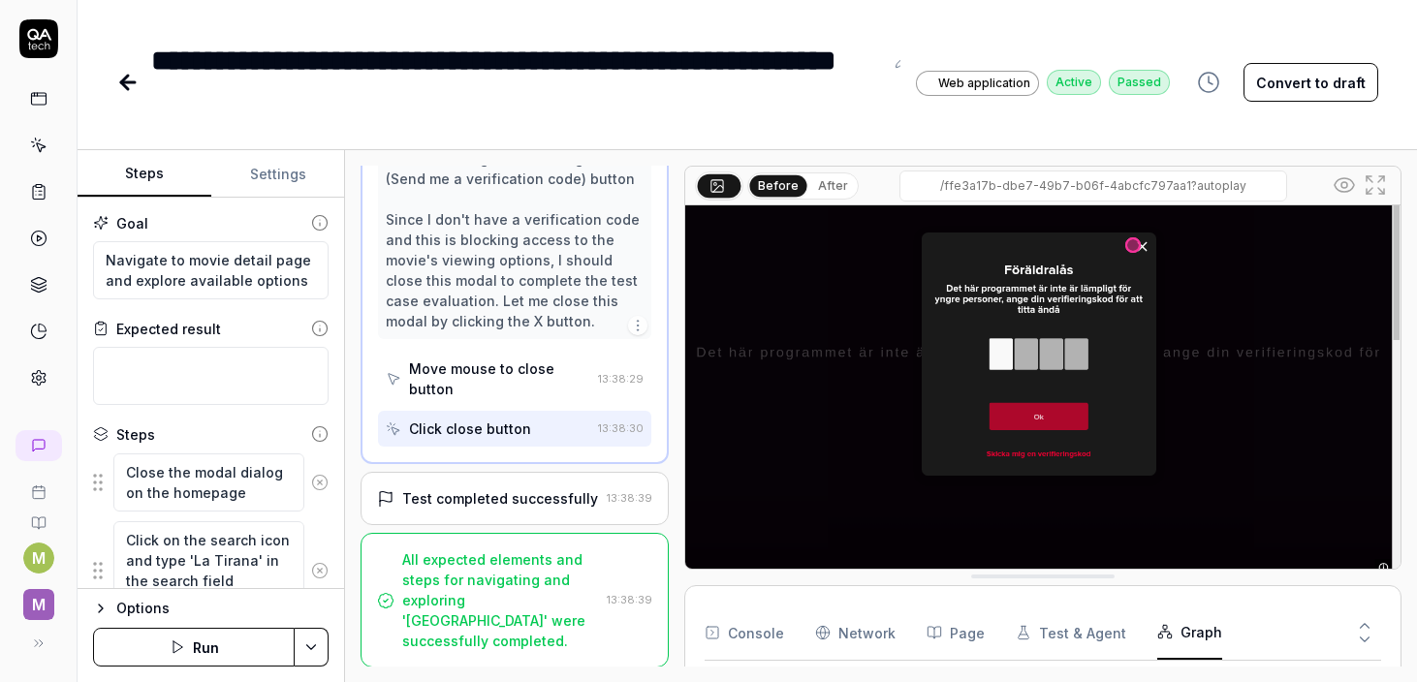
click at [1379, 632] on button at bounding box center [1364, 643] width 33 height 25
type textarea "*"
click at [44, 288] on icon at bounding box center [38, 284] width 17 height 17
